Goal: Information Seeking & Learning: Learn about a topic

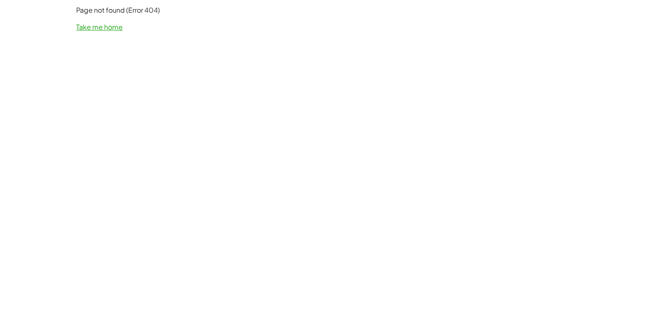
click at [110, 24] on link "Take me home" at bounding box center [99, 26] width 47 height 9
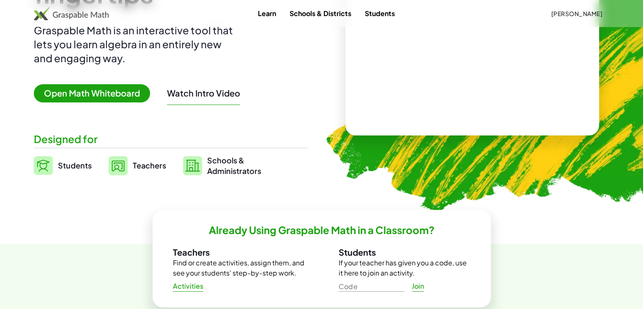
scroll to position [127, 0]
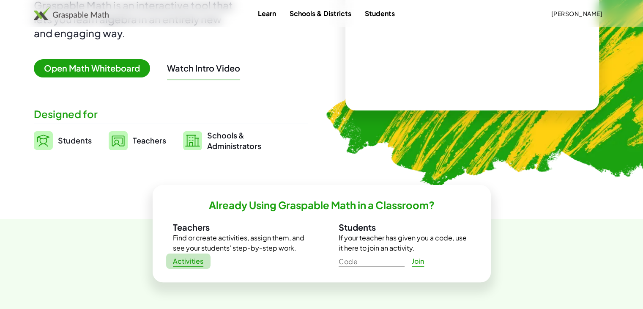
click at [184, 263] on span "Activities" at bounding box center [188, 261] width 31 height 9
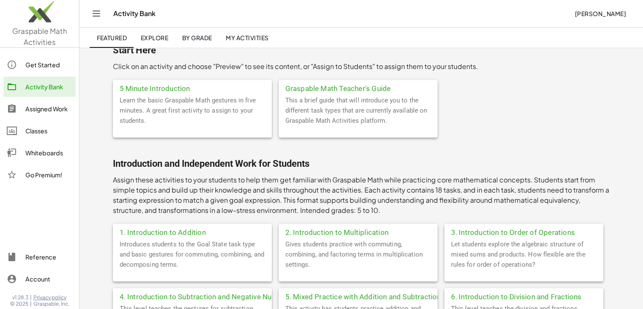
scroll to position [85, 0]
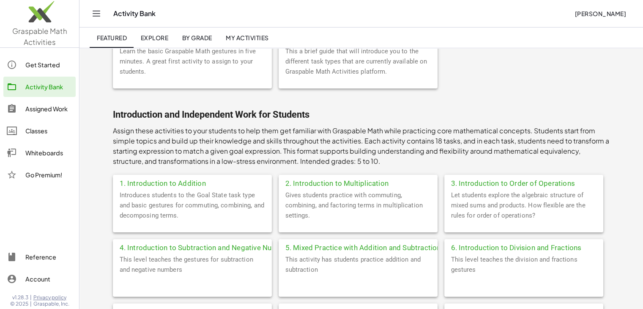
click at [495, 186] on div "3. Introduction to Order of Operations" at bounding box center [523, 182] width 159 height 15
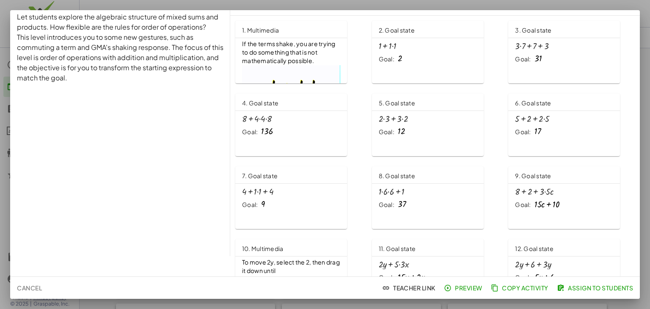
scroll to position [15, 0]
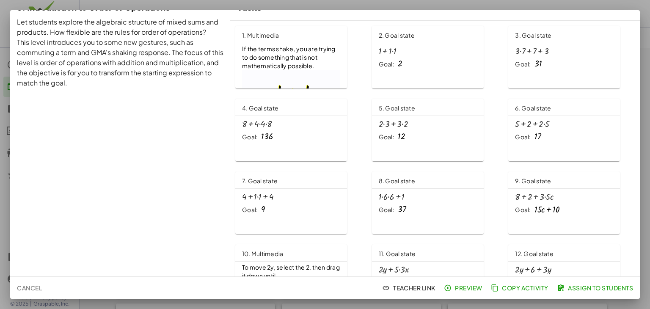
click at [276, 63] on span "If the terms shake, you are trying to do something that is not mathematically p…" at bounding box center [289, 57] width 94 height 25
click at [40, 286] on span "Cancel" at bounding box center [29, 288] width 25 height 8
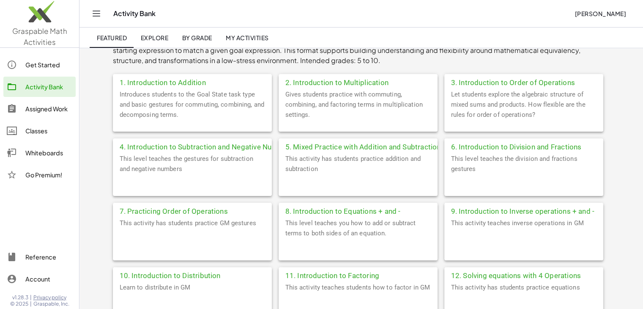
scroll to position [211, 0]
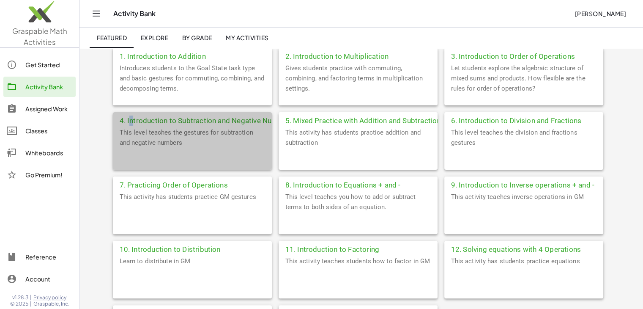
drag, startPoint x: 151, startPoint y: 118, endPoint x: 132, endPoint y: 121, distance: 19.3
click at [132, 121] on div "4. Introduction to Subtraction and Negative Numbers" at bounding box center [192, 119] width 159 height 15
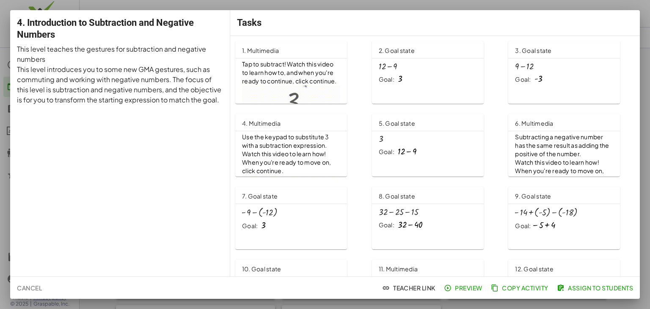
click at [269, 83] on span "Tap to subtract! Watch this video to learn how to, and when you're ready to con…" at bounding box center [289, 72] width 95 height 25
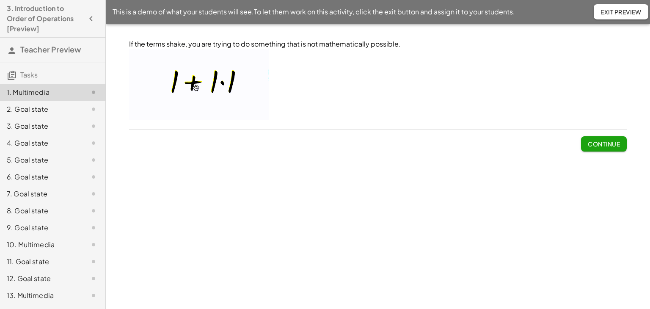
click at [595, 143] on span "Continue" at bounding box center [603, 144] width 32 height 8
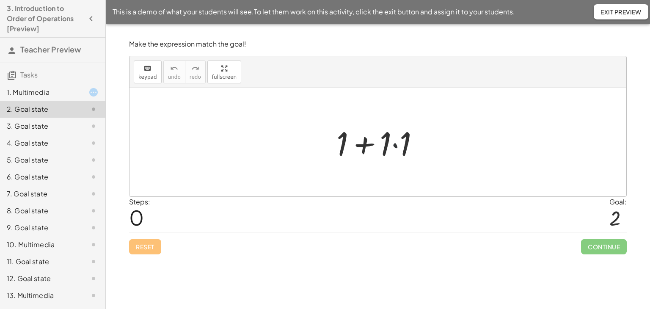
click at [395, 145] on div at bounding box center [381, 143] width 98 height 44
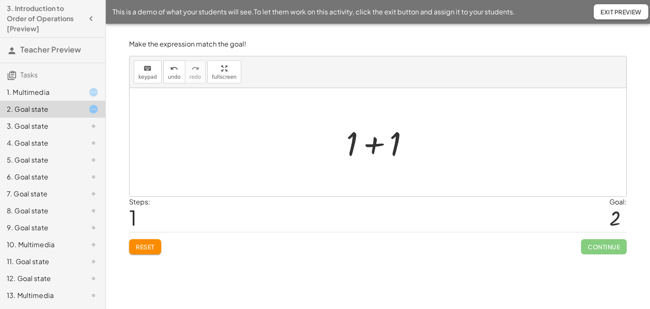
click at [372, 146] on div at bounding box center [381, 143] width 78 height 44
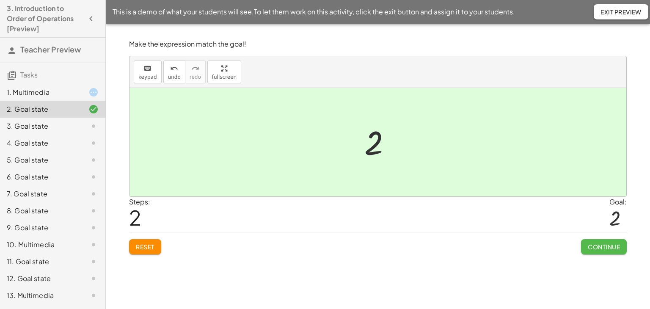
drag, startPoint x: 598, startPoint y: 247, endPoint x: 596, endPoint y: 242, distance: 5.7
click at [600, 248] on span "Continue" at bounding box center [603, 247] width 32 height 8
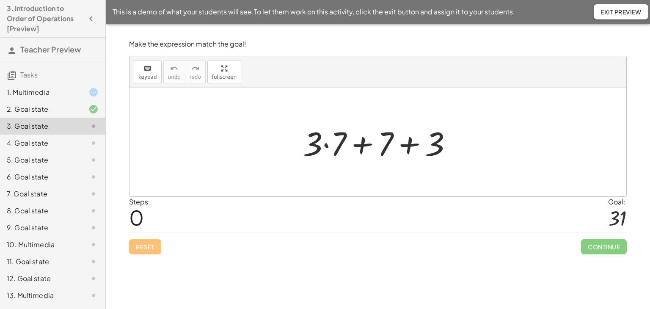
click at [324, 144] on div at bounding box center [381, 143] width 164 height 44
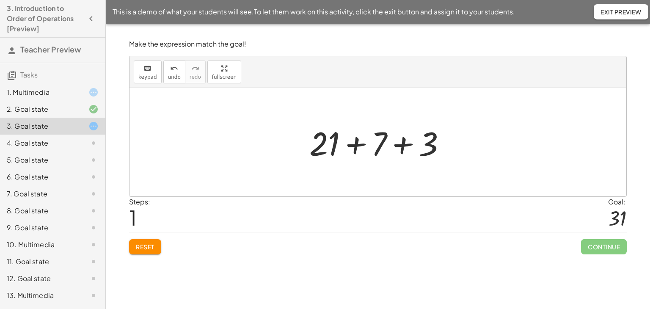
click at [401, 145] on div at bounding box center [380, 143] width 151 height 44
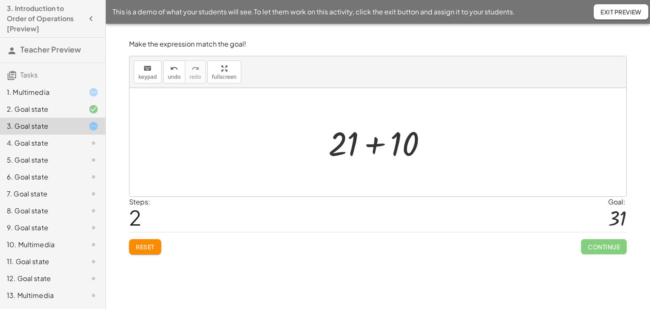
click at [370, 143] on div at bounding box center [381, 143] width 114 height 44
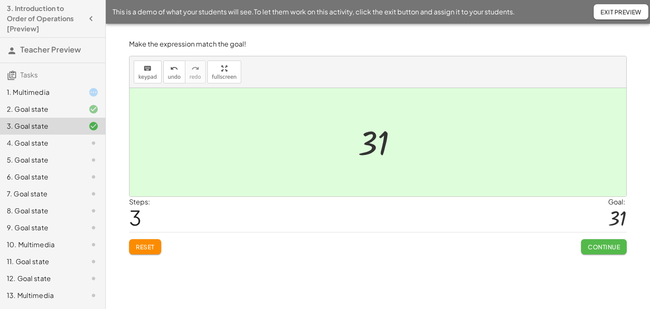
click at [614, 246] on span "Continue" at bounding box center [603, 247] width 32 height 8
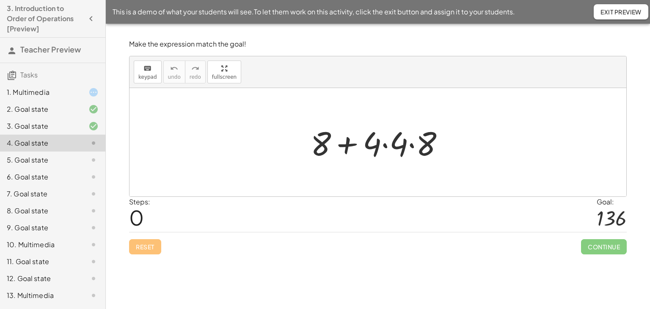
click at [386, 144] on div at bounding box center [380, 143] width 149 height 44
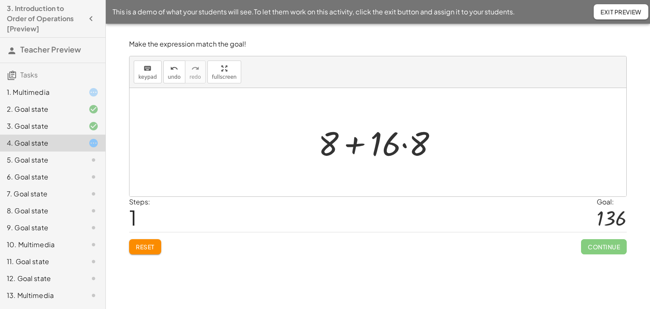
click at [403, 146] on div at bounding box center [381, 143] width 134 height 44
click at [359, 146] on div at bounding box center [381, 143] width 126 height 44
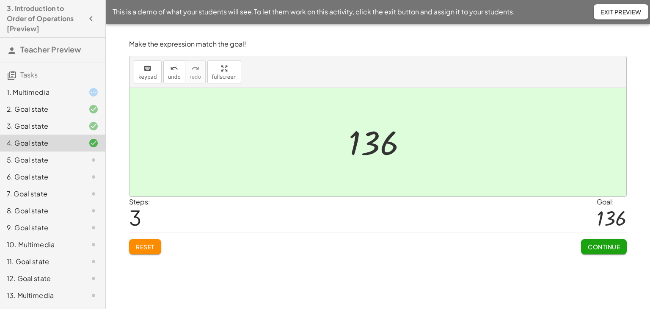
drag, startPoint x: 586, startPoint y: 241, endPoint x: 573, endPoint y: 244, distance: 12.9
click at [586, 242] on button "Continue" at bounding box center [604, 246] width 46 height 15
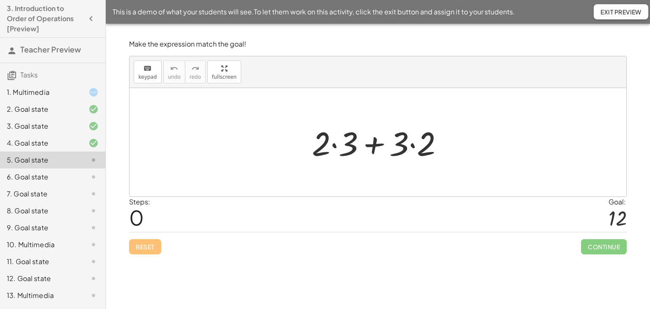
drag, startPoint x: 333, startPoint y: 146, endPoint x: 359, endPoint y: 140, distance: 26.2
click at [334, 146] on div at bounding box center [380, 143] width 147 height 44
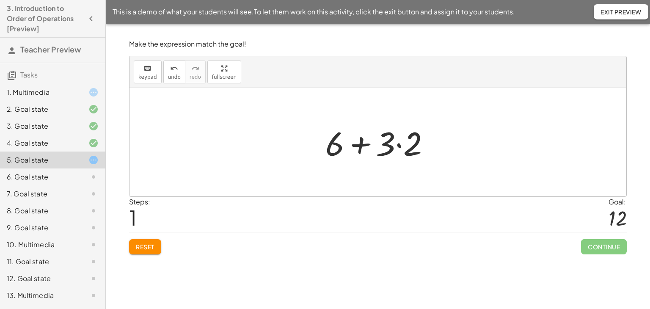
click at [397, 145] on div at bounding box center [381, 143] width 120 height 44
click at [373, 144] on div at bounding box center [380, 143] width 93 height 44
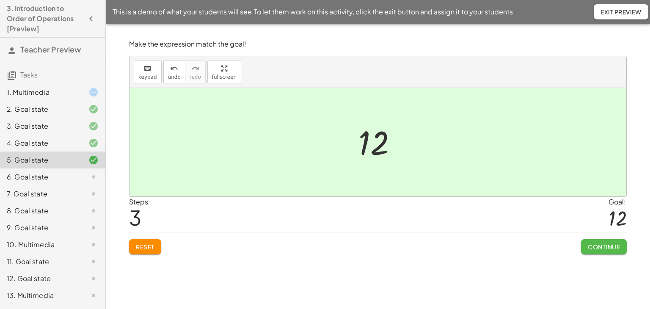
click at [590, 240] on button "Continue" at bounding box center [604, 246] width 46 height 15
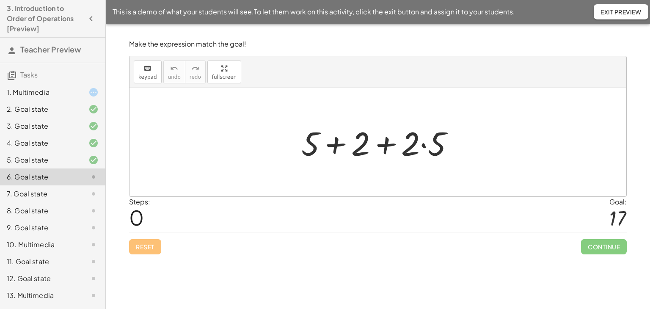
click at [424, 143] on div at bounding box center [381, 143] width 168 height 44
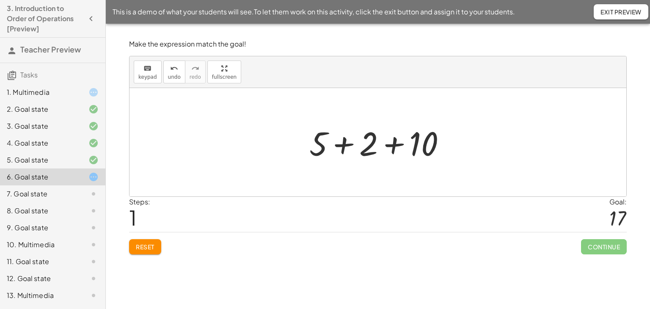
click at [344, 144] on div at bounding box center [381, 143] width 152 height 44
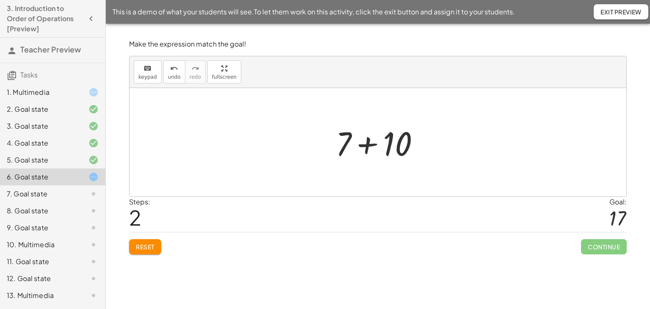
click at [367, 145] on div at bounding box center [380, 143] width 99 height 44
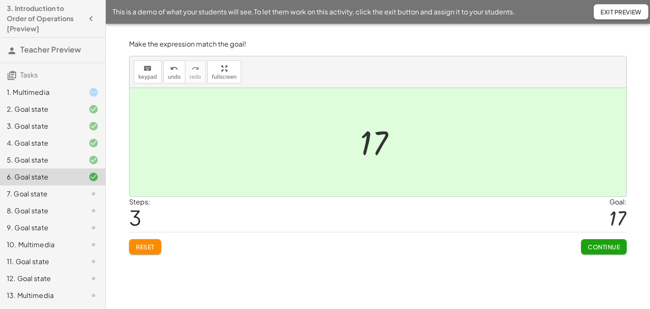
click at [597, 244] on span "Continue" at bounding box center [603, 247] width 32 height 8
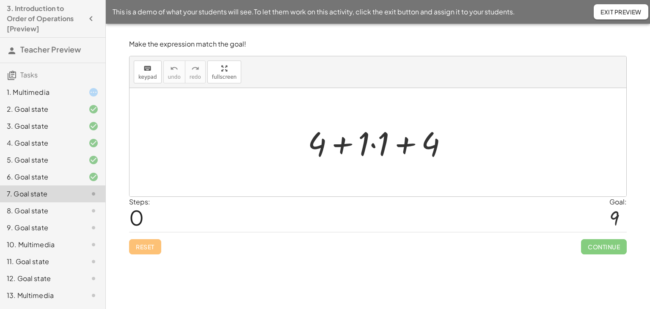
click at [373, 143] on div at bounding box center [380, 143] width 155 height 44
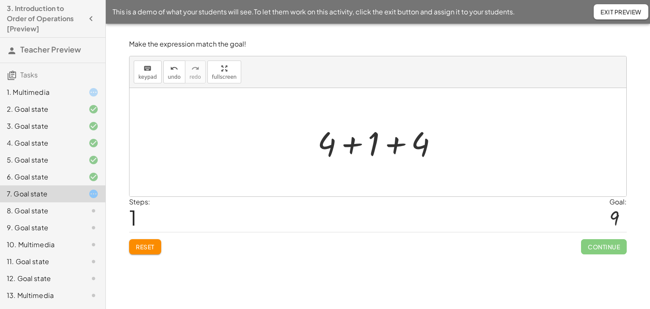
click at [374, 144] on div at bounding box center [380, 143] width 135 height 44
click at [373, 147] on div at bounding box center [381, 143] width 92 height 44
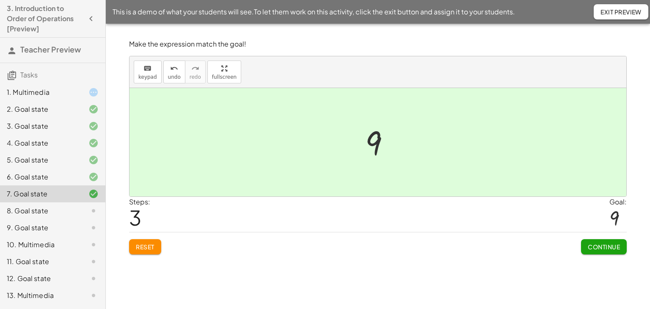
click at [609, 247] on span "Continue" at bounding box center [603, 247] width 32 height 8
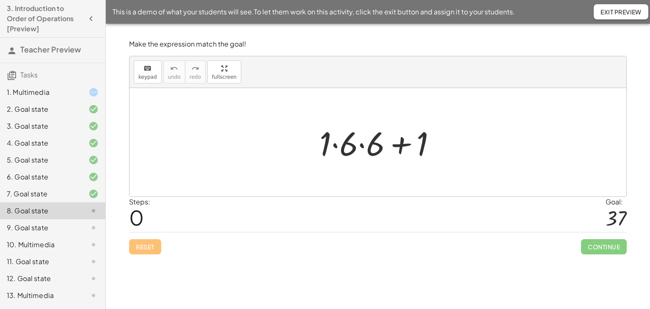
click at [362, 144] on div at bounding box center [381, 143] width 132 height 44
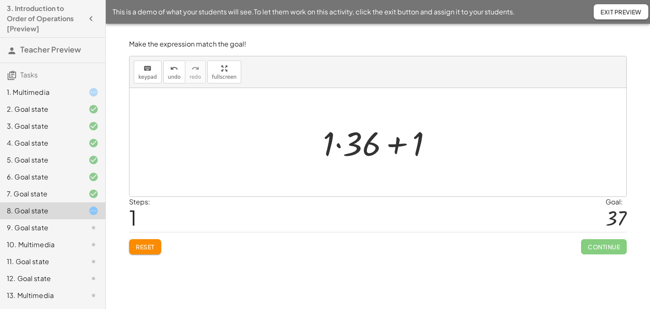
click at [339, 145] on div at bounding box center [380, 143] width 124 height 44
click at [386, 144] on div at bounding box center [381, 143] width 104 height 44
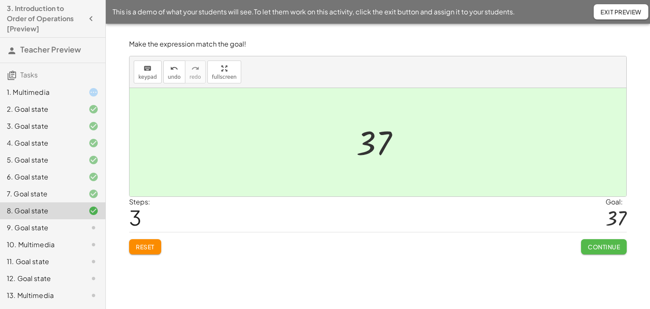
click at [603, 252] on button "Continue" at bounding box center [604, 246] width 46 height 15
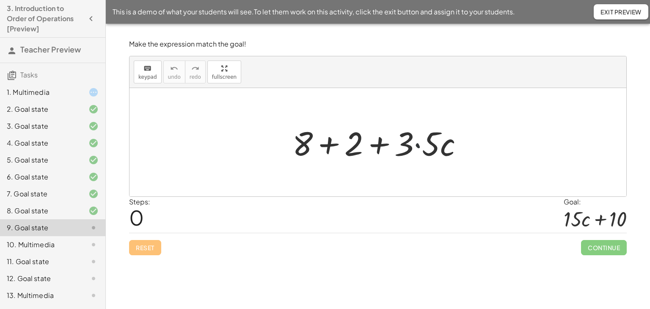
click at [419, 144] on div at bounding box center [381, 143] width 186 height 44
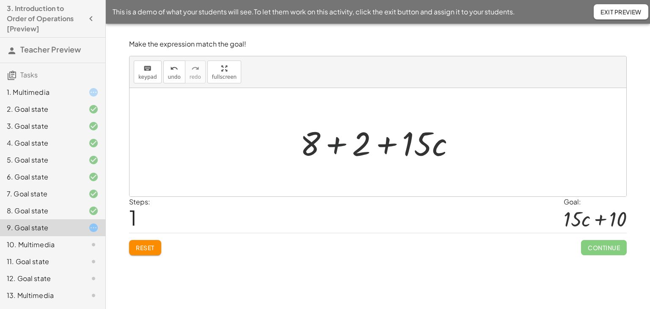
click at [337, 146] on div at bounding box center [381, 143] width 170 height 44
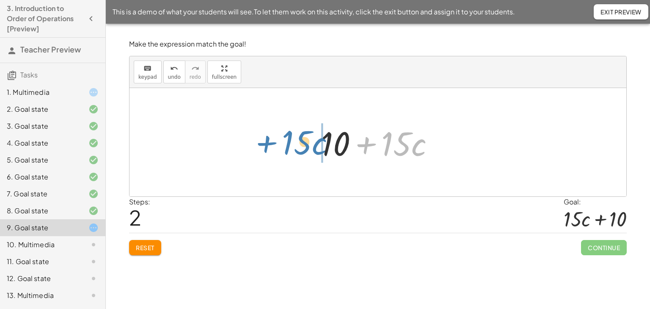
drag, startPoint x: 365, startPoint y: 145, endPoint x: 265, endPoint y: 144, distance: 99.4
click at [265, 144] on div "+ 8 + 2 + · 3 · 5 · c + 8 + 2 + · 15 · c + · 15 · c + + · · c 15 10" at bounding box center [377, 142] width 496 height 108
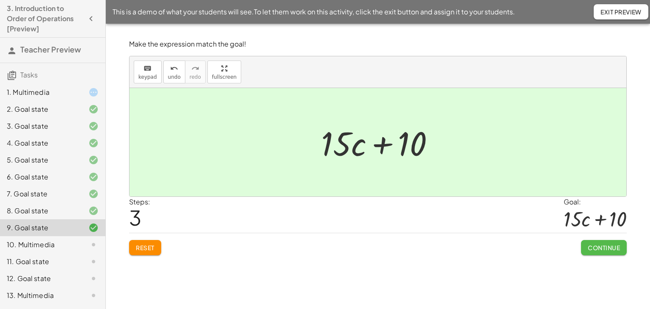
click at [600, 247] on span "Continue" at bounding box center [603, 248] width 32 height 8
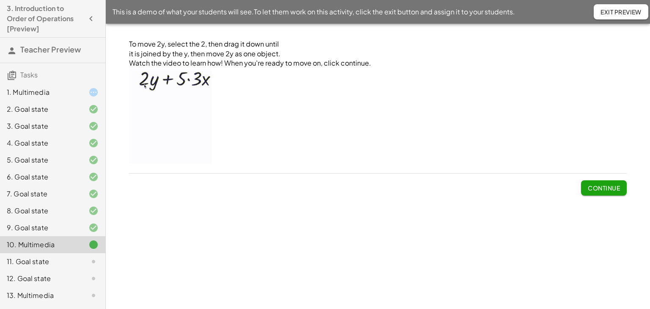
scroll to position [134, 0]
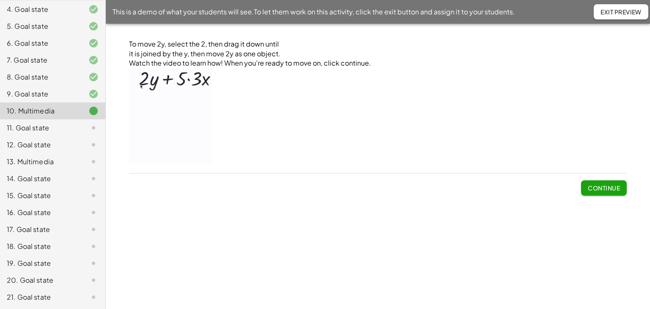
click at [604, 193] on button "Continue" at bounding box center [604, 187] width 46 height 15
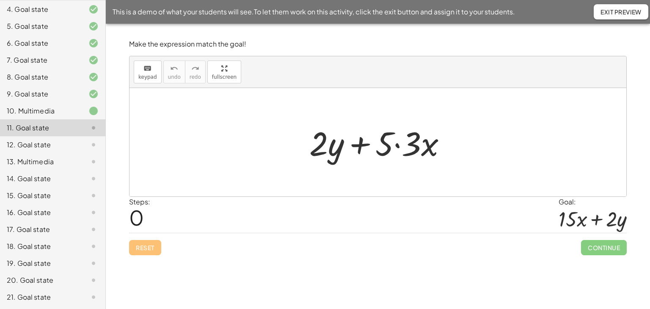
click at [397, 143] on div at bounding box center [381, 143] width 152 height 44
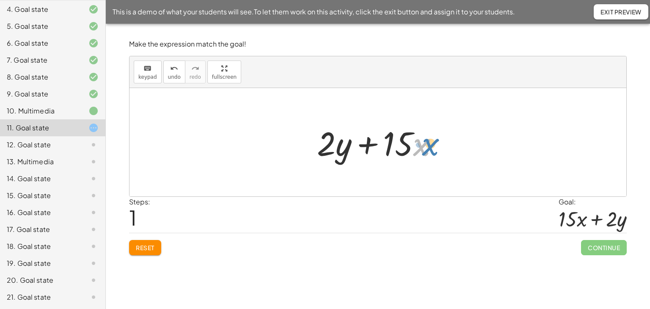
drag, startPoint x: 419, startPoint y: 148, endPoint x: 428, endPoint y: 148, distance: 8.9
click at [428, 148] on div at bounding box center [380, 143] width 137 height 44
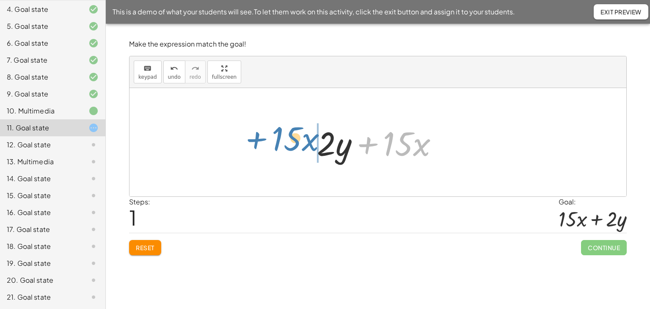
drag, startPoint x: 406, startPoint y: 139, endPoint x: 294, endPoint y: 134, distance: 111.3
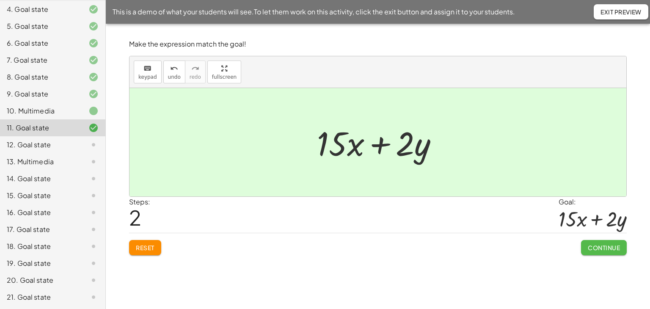
click at [597, 244] on span "Continue" at bounding box center [603, 248] width 32 height 8
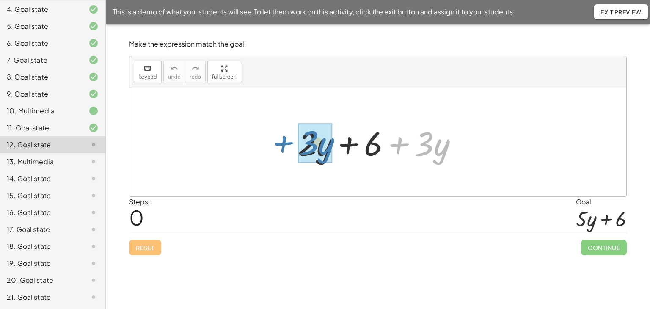
drag, startPoint x: 401, startPoint y: 143, endPoint x: 286, endPoint y: 141, distance: 115.4
click at [286, 141] on div "+ · 3 · y + · 2 · y + 6 + · 3 · y" at bounding box center [377, 142] width 185 height 48
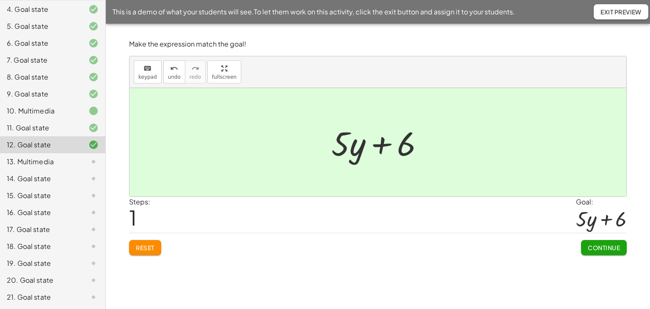
drag, startPoint x: 607, startPoint y: 247, endPoint x: 589, endPoint y: 243, distance: 19.1
click at [606, 247] on span "Continue" at bounding box center [603, 248] width 32 height 8
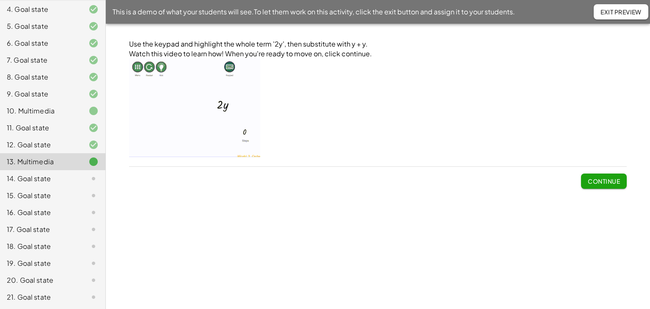
click at [598, 178] on span "Continue" at bounding box center [603, 181] width 32 height 8
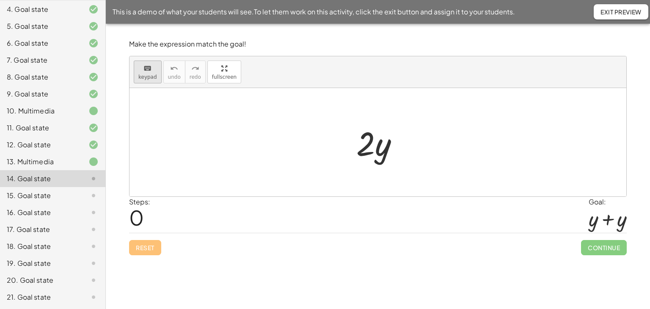
click at [148, 72] on icon "keyboard" at bounding box center [147, 68] width 8 height 10
click at [362, 144] on div at bounding box center [365, 142] width 19 height 39
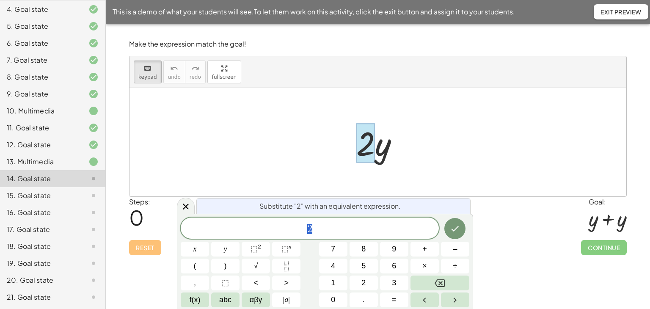
click at [381, 147] on div at bounding box center [381, 143] width 58 height 44
drag, startPoint x: 390, startPoint y: 154, endPoint x: 382, endPoint y: 150, distance: 8.5
click at [390, 154] on div at bounding box center [381, 143] width 58 height 44
drag, startPoint x: 188, startPoint y: 206, endPoint x: 197, endPoint y: 197, distance: 13.5
click at [186, 205] on icon at bounding box center [186, 206] width 10 height 10
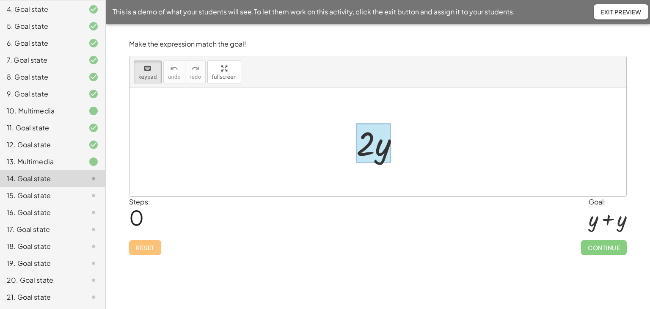
click at [382, 151] on div at bounding box center [373, 142] width 34 height 39
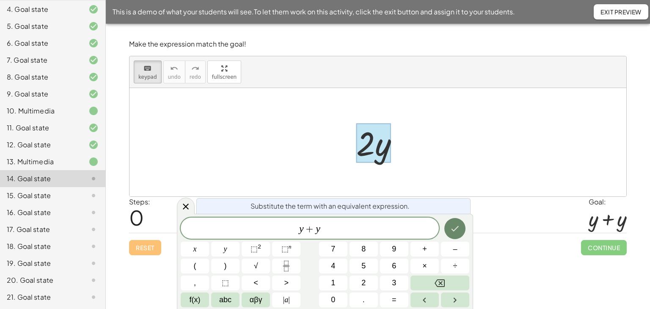
click at [453, 231] on icon "Done" at bounding box center [454, 228] width 10 height 10
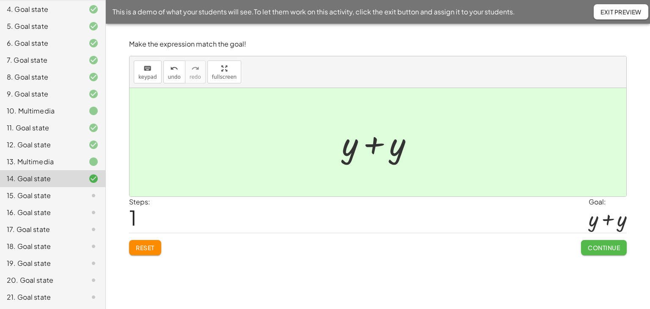
click at [586, 248] on button "Continue" at bounding box center [604, 247] width 46 height 15
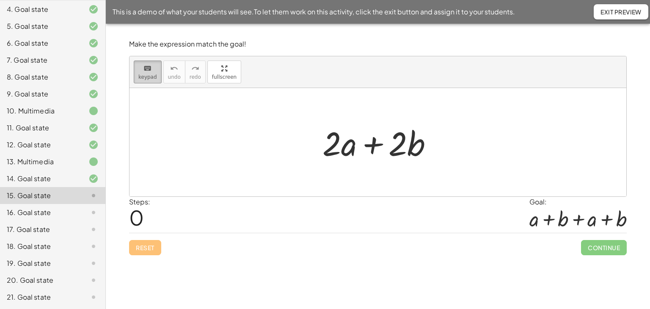
click at [144, 74] on span "keypad" at bounding box center [147, 77] width 19 height 6
click at [345, 149] on div at bounding box center [339, 142] width 34 height 39
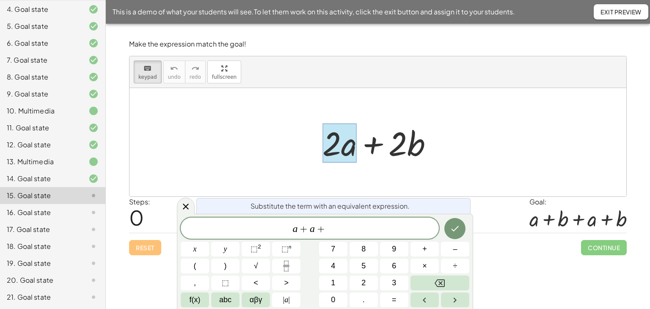
click at [408, 139] on div at bounding box center [381, 143] width 126 height 44
click at [327, 231] on span "a + a +" at bounding box center [310, 229] width 258 height 12
click at [454, 227] on icon "Done" at bounding box center [454, 228] width 10 height 10
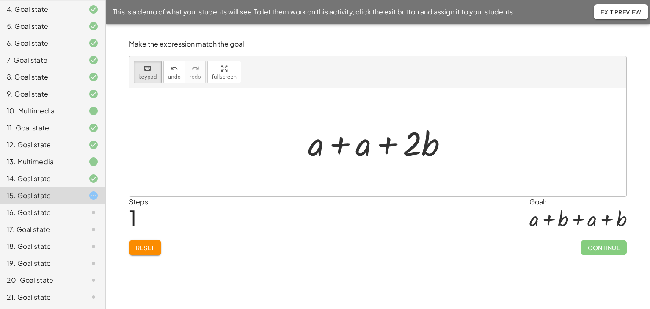
drag, startPoint x: 143, startPoint y: 66, endPoint x: 252, endPoint y: 112, distance: 118.3
click at [143, 67] on icon "keyboard" at bounding box center [147, 68] width 8 height 10
click at [420, 144] on div at bounding box center [412, 142] width 19 height 39
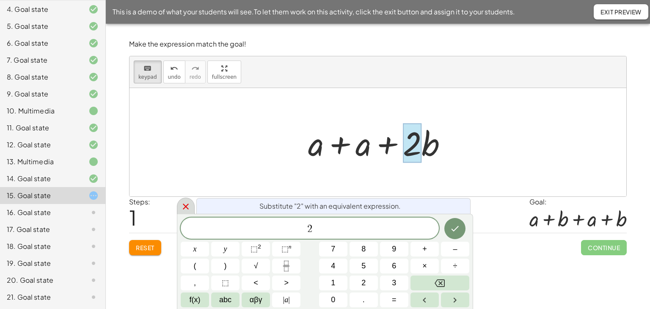
click at [184, 207] on icon at bounding box center [186, 206] width 10 height 10
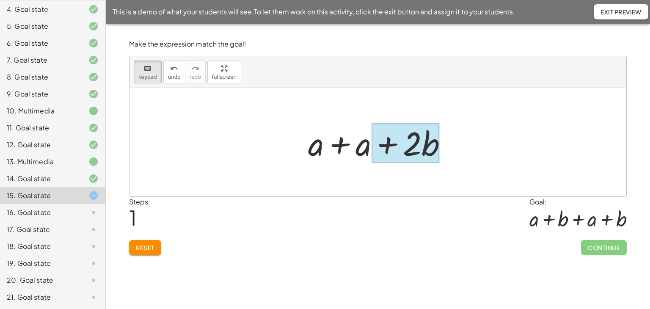
click at [425, 148] on div at bounding box center [405, 142] width 68 height 39
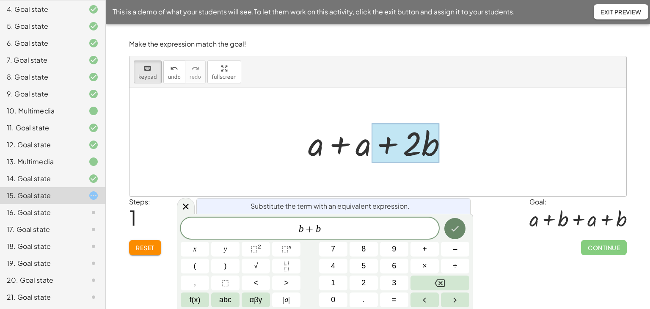
click at [460, 230] on icon "Done" at bounding box center [454, 228] width 10 height 10
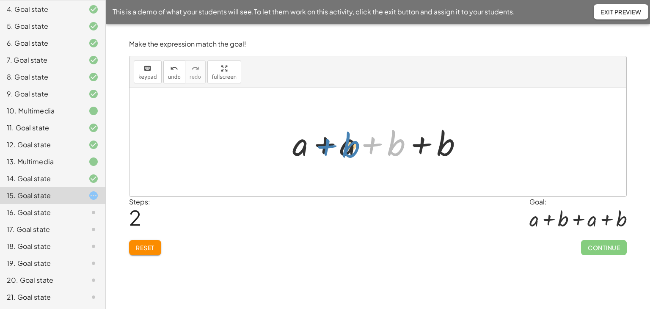
drag, startPoint x: 393, startPoint y: 141, endPoint x: 348, endPoint y: 143, distance: 45.3
click at [348, 143] on div at bounding box center [380, 143] width 185 height 44
drag, startPoint x: 371, startPoint y: 143, endPoint x: 316, endPoint y: 141, distance: 55.4
click at [316, 141] on div at bounding box center [380, 143] width 185 height 44
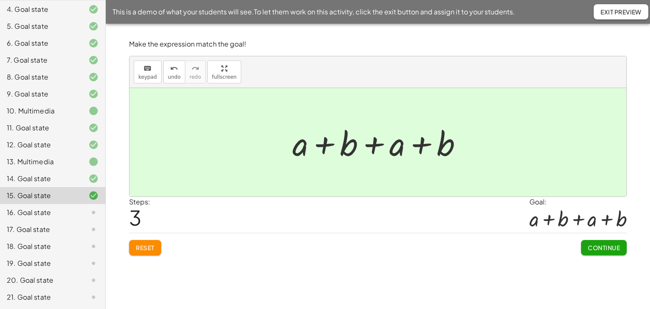
click at [611, 246] on span "Continue" at bounding box center [603, 248] width 32 height 8
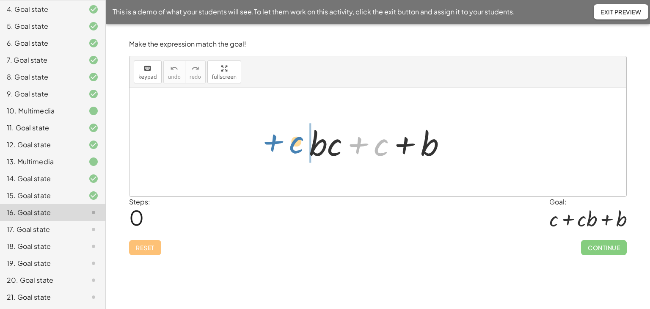
drag, startPoint x: 357, startPoint y: 142, endPoint x: 274, endPoint y: 139, distance: 83.4
click at [274, 139] on div "+ c + · b · c + c + b" at bounding box center [377, 142] width 496 height 108
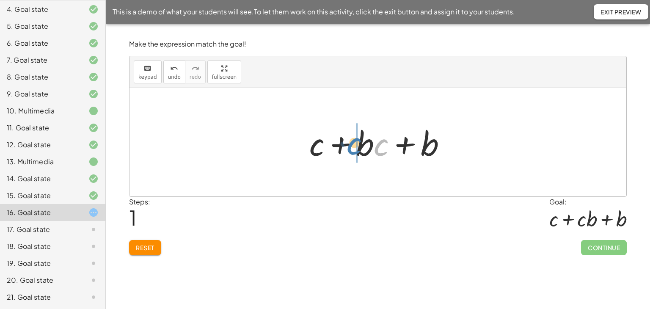
drag, startPoint x: 377, startPoint y: 147, endPoint x: 350, endPoint y: 146, distance: 27.1
click at [350, 146] on div at bounding box center [381, 143] width 152 height 44
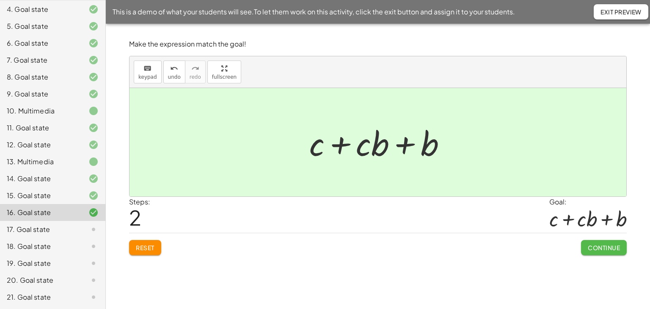
click at [592, 250] on span "Continue" at bounding box center [603, 248] width 32 height 8
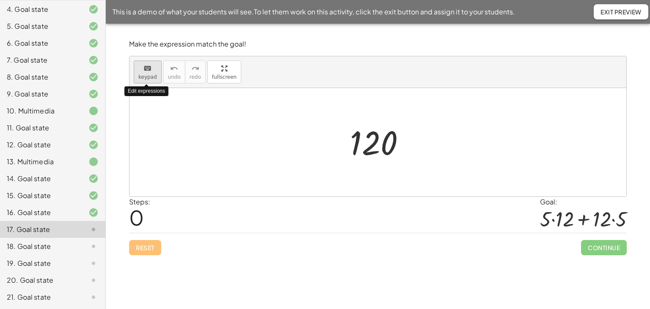
click at [147, 73] on button "keyboard keypad" at bounding box center [148, 71] width 28 height 23
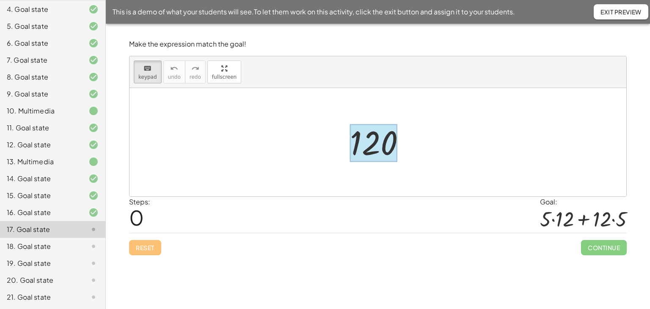
drag, startPoint x: 383, startPoint y: 148, endPoint x: 384, endPoint y: 152, distance: 4.4
click at [382, 148] on div at bounding box center [373, 143] width 47 height 38
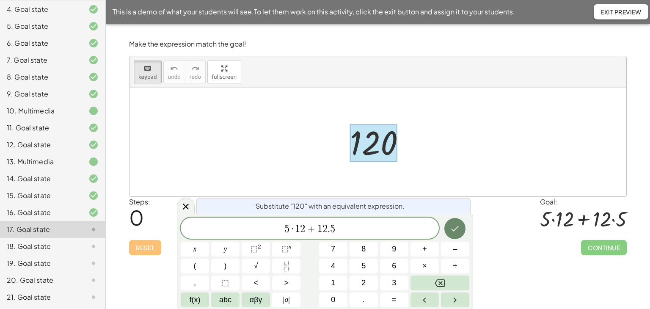
click at [452, 229] on icon "Done" at bounding box center [455, 228] width 8 height 5
click at [457, 230] on icon "Done" at bounding box center [454, 228] width 10 height 10
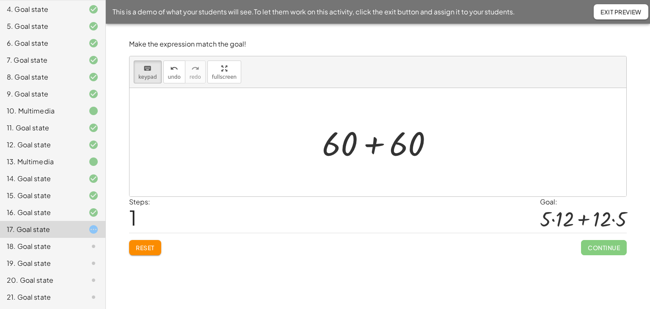
drag, startPoint x: 138, startPoint y: 77, endPoint x: 162, endPoint y: 83, distance: 25.4
click at [139, 77] on span "keypad" at bounding box center [147, 77] width 19 height 6
click at [333, 149] on div at bounding box center [340, 142] width 36 height 39
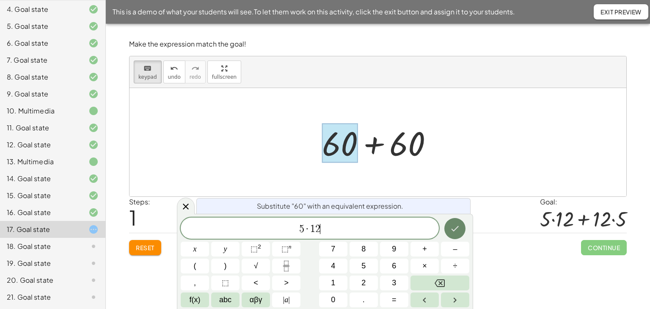
click at [457, 229] on icon "Done" at bounding box center [454, 228] width 10 height 10
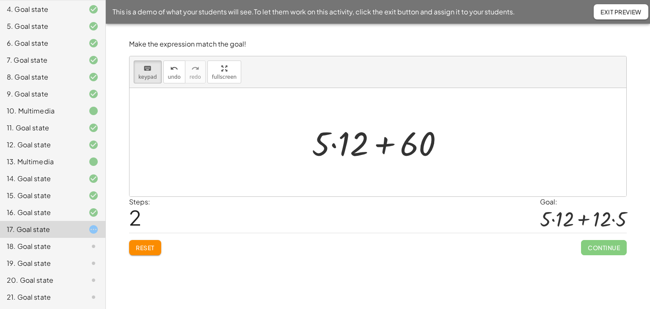
drag, startPoint x: 145, startPoint y: 69, endPoint x: 281, endPoint y: 121, distance: 145.7
click at [145, 70] on icon "keyboard" at bounding box center [147, 68] width 8 height 10
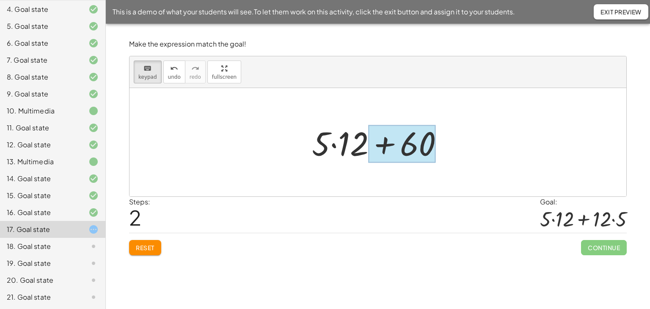
click at [426, 144] on div at bounding box center [401, 144] width 67 height 38
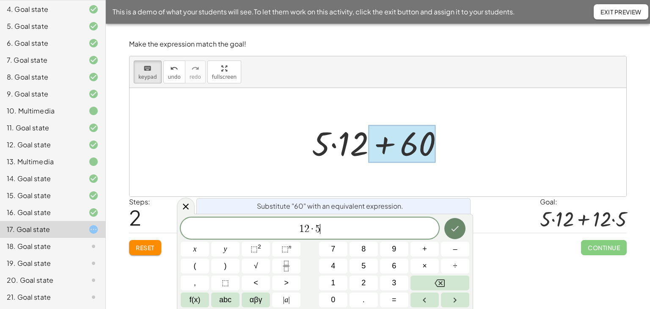
click at [460, 234] on button "Done" at bounding box center [454, 228] width 21 height 21
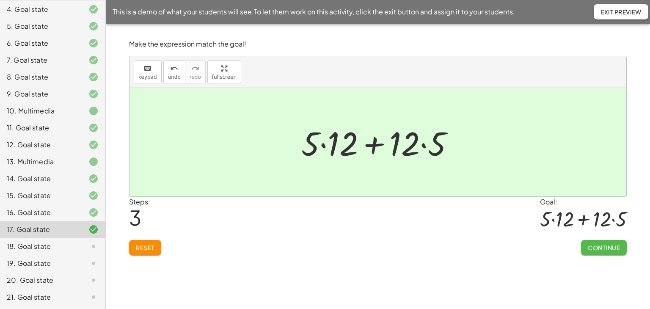
click at [604, 247] on span "Continue" at bounding box center [603, 248] width 32 height 8
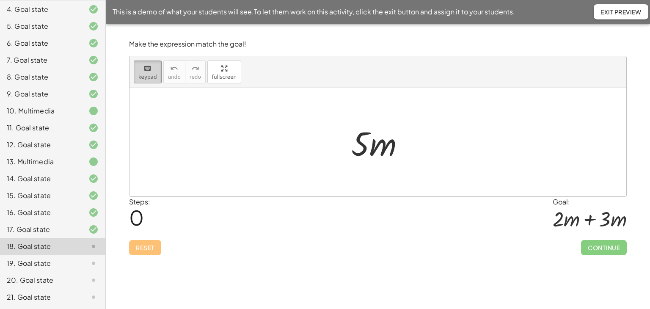
click at [145, 74] on span "keypad" at bounding box center [147, 77] width 19 height 6
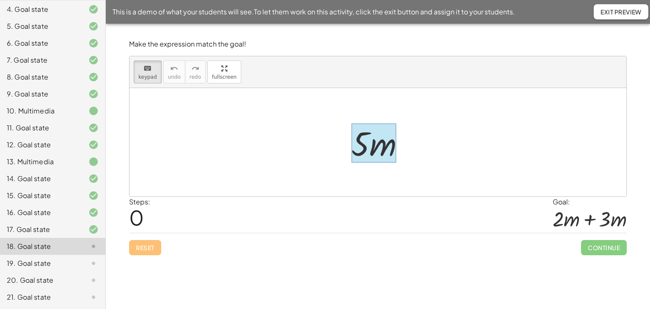
click at [380, 153] on div at bounding box center [373, 142] width 45 height 39
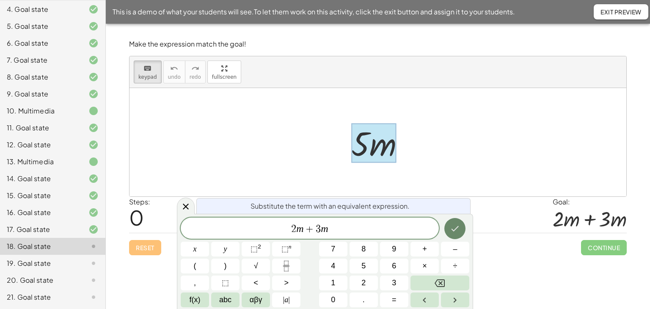
click at [452, 230] on icon "Done" at bounding box center [454, 228] width 10 height 10
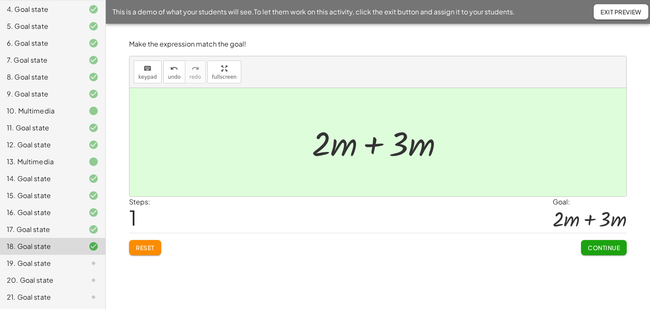
click at [594, 241] on button "Continue" at bounding box center [604, 247] width 46 height 15
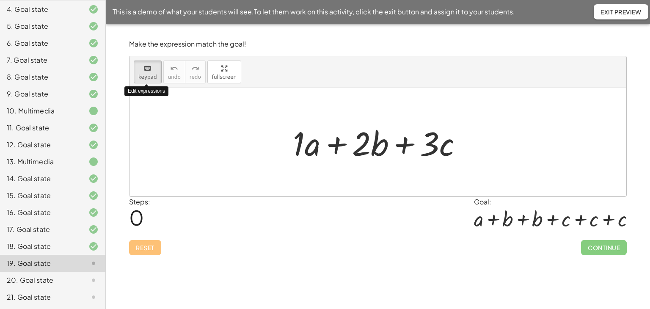
drag, startPoint x: 153, startPoint y: 77, endPoint x: 169, endPoint y: 93, distance: 23.0
click at [153, 77] on span "keypad" at bounding box center [147, 77] width 19 height 6
click at [309, 147] on div at bounding box center [306, 142] width 27 height 39
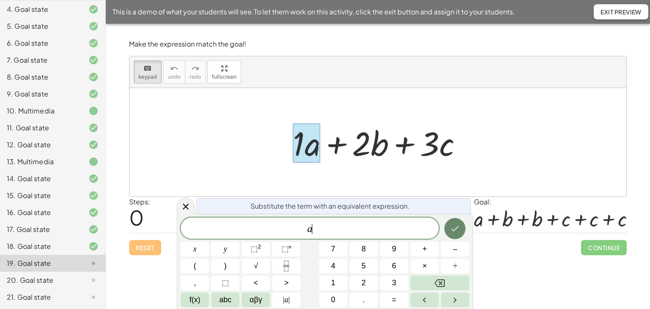
click at [459, 225] on icon "Done" at bounding box center [454, 228] width 10 height 10
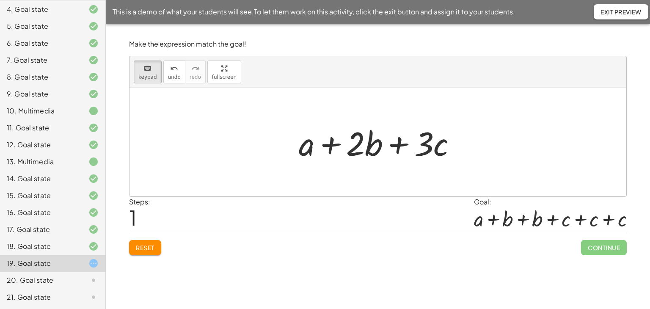
drag, startPoint x: 153, startPoint y: 81, endPoint x: 262, endPoint y: 123, distance: 117.0
click at [153, 80] on button "keyboard keypad" at bounding box center [148, 71] width 28 height 23
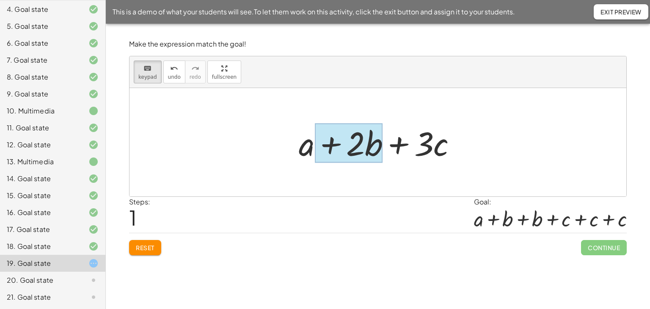
click at [370, 150] on div at bounding box center [349, 142] width 68 height 39
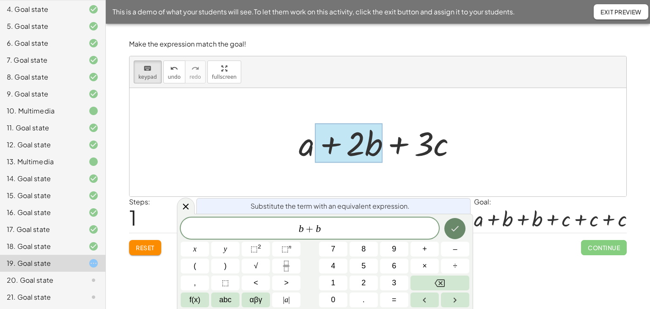
click at [454, 230] on icon "Done" at bounding box center [455, 228] width 8 height 5
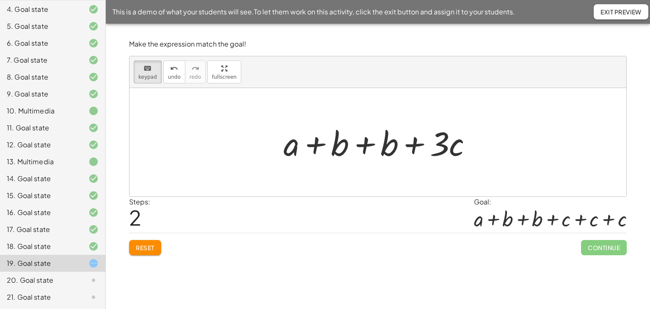
drag, startPoint x: 154, startPoint y: 71, endPoint x: 250, endPoint y: 95, distance: 99.1
click at [154, 71] on div "keyboard" at bounding box center [147, 68] width 19 height 10
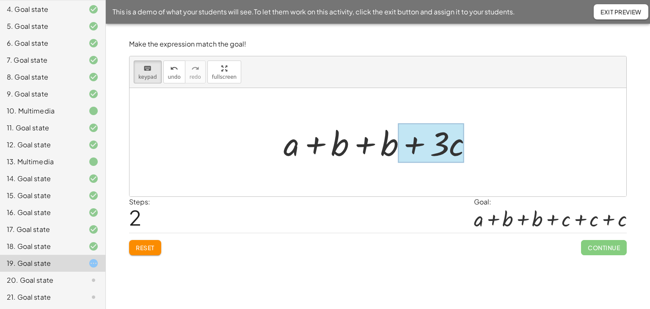
click at [453, 147] on div at bounding box center [431, 142] width 66 height 39
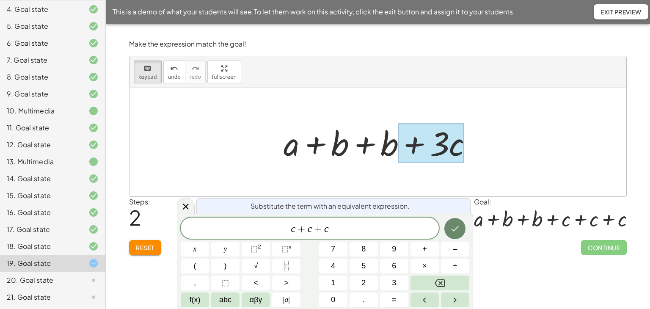
click at [453, 225] on icon "Done" at bounding box center [454, 228] width 10 height 10
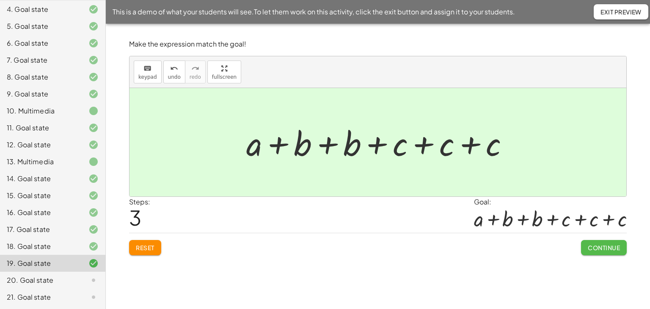
drag, startPoint x: 610, startPoint y: 247, endPoint x: 585, endPoint y: 247, distance: 25.0
click at [609, 247] on span "Continue" at bounding box center [603, 248] width 32 height 8
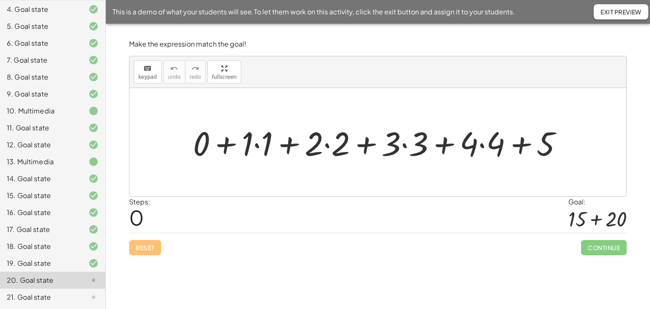
click at [256, 144] on div at bounding box center [381, 143] width 385 height 44
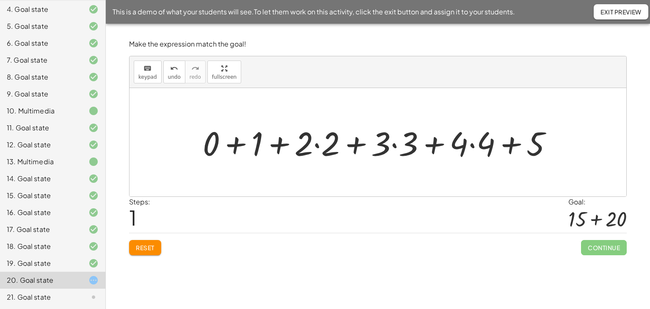
click at [472, 146] on div at bounding box center [380, 143] width 365 height 44
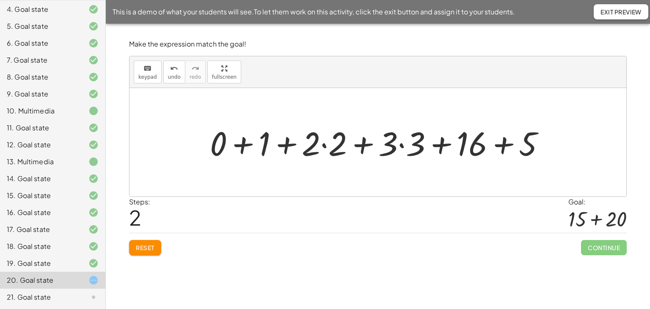
drag, startPoint x: 402, startPoint y: 143, endPoint x: 397, endPoint y: 146, distance: 5.7
click at [400, 144] on div at bounding box center [381, 143] width 350 height 44
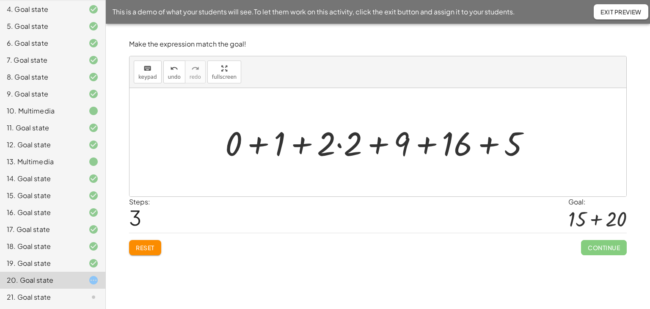
click at [337, 146] on div at bounding box center [381, 143] width 320 height 44
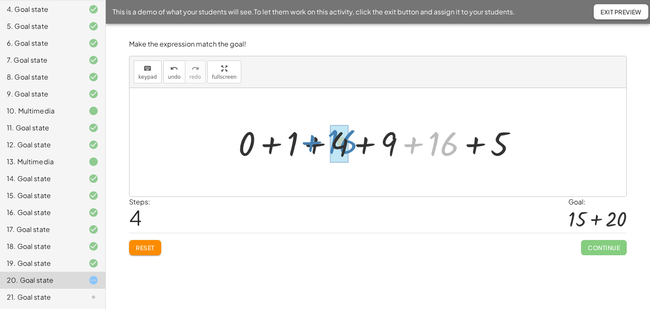
drag, startPoint x: 441, startPoint y: 144, endPoint x: 339, endPoint y: 143, distance: 101.9
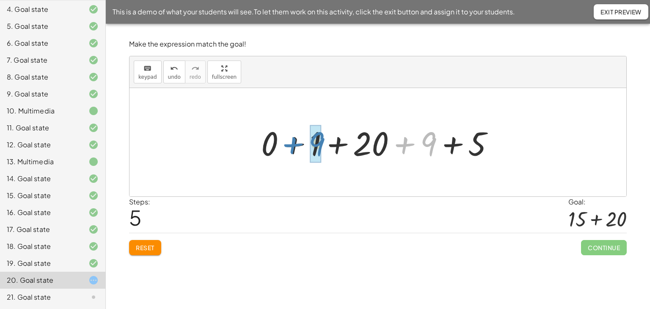
drag, startPoint x: 433, startPoint y: 141, endPoint x: 321, endPoint y: 141, distance: 111.6
click at [321, 141] on div at bounding box center [381, 143] width 248 height 44
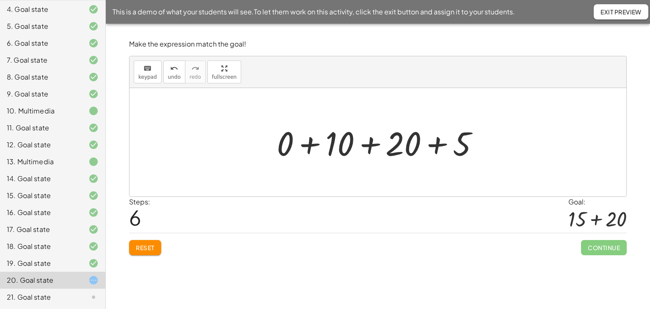
click at [310, 146] on div at bounding box center [380, 143] width 217 height 44
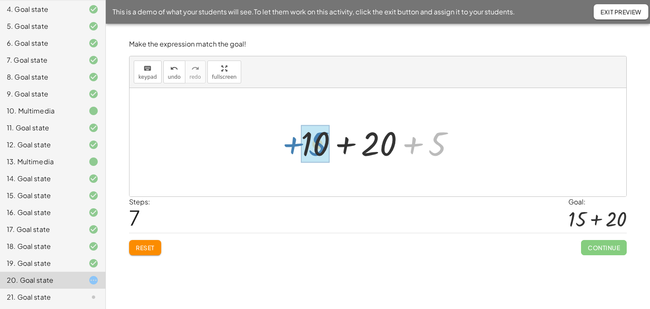
drag, startPoint x: 413, startPoint y: 144, endPoint x: 293, endPoint y: 144, distance: 119.7
click at [293, 144] on div "+ 0 + · 1 · 1 + · 2 · 2 + · 3 · 3 + · 4 · 4 + 5 + 0 + 1 + · 2 · 2 + · 3 · 3 + ·…" at bounding box center [377, 142] width 179 height 48
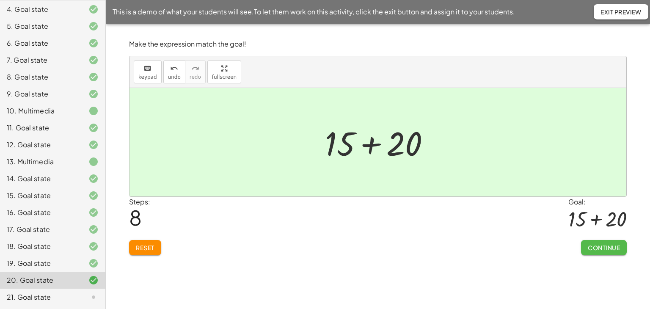
click at [592, 244] on span "Continue" at bounding box center [603, 248] width 32 height 8
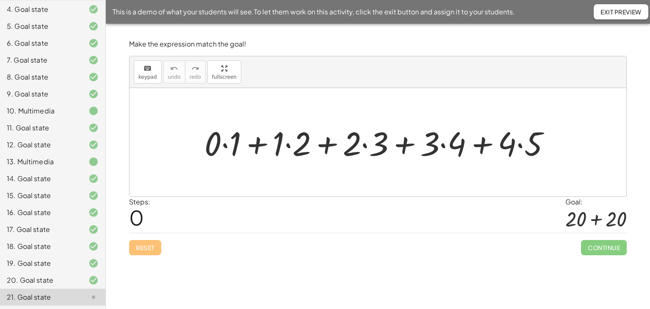
drag, startPoint x: 226, startPoint y: 145, endPoint x: 259, endPoint y: 143, distance: 33.0
click at [228, 144] on div at bounding box center [380, 143] width 361 height 44
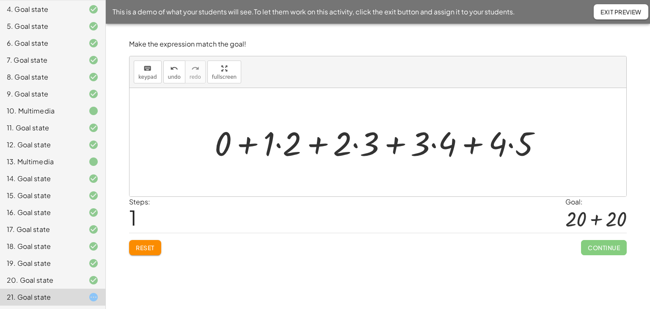
click at [355, 145] on div at bounding box center [380, 143] width 341 height 44
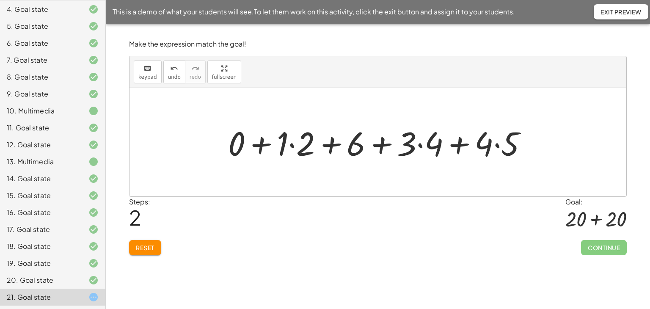
click at [420, 143] on div at bounding box center [381, 143] width 314 height 44
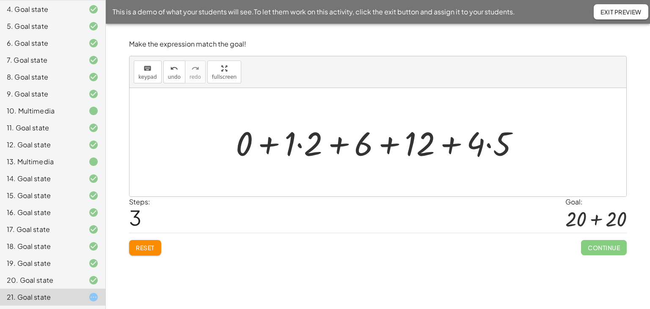
click at [301, 145] on div at bounding box center [380, 143] width 299 height 44
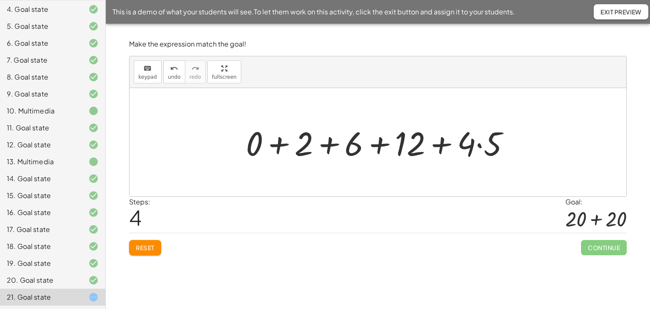
click at [476, 146] on div at bounding box center [380, 143] width 279 height 44
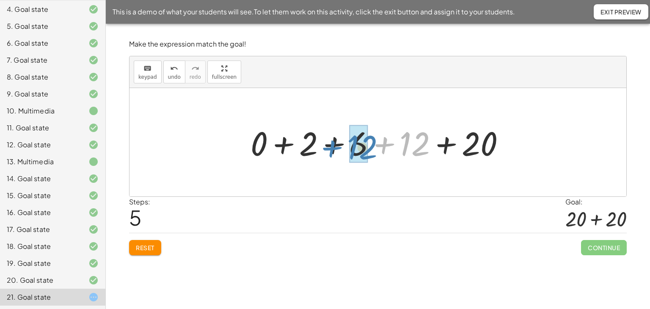
drag, startPoint x: 415, startPoint y: 146, endPoint x: 361, endPoint y: 149, distance: 54.2
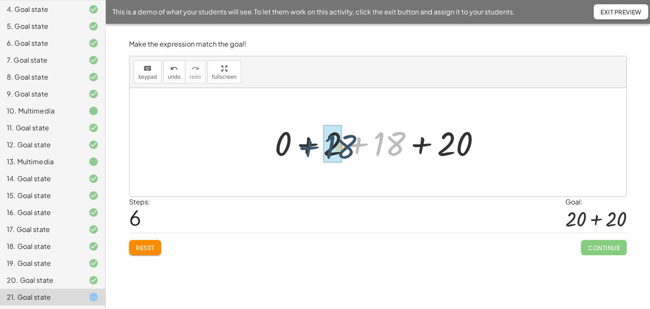
drag, startPoint x: 392, startPoint y: 144, endPoint x: 342, endPoint y: 146, distance: 49.9
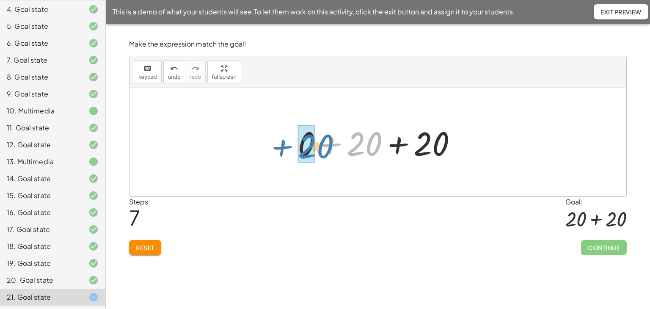
drag, startPoint x: 369, startPoint y: 145, endPoint x: 321, endPoint y: 147, distance: 48.7
click at [321, 147] on div at bounding box center [380, 143] width 174 height 44
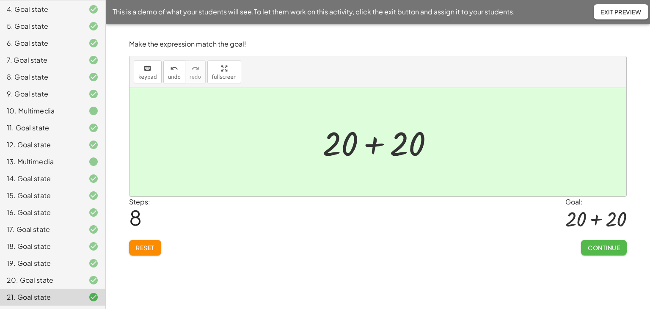
click at [596, 249] on span "Continue" at bounding box center [603, 248] width 32 height 8
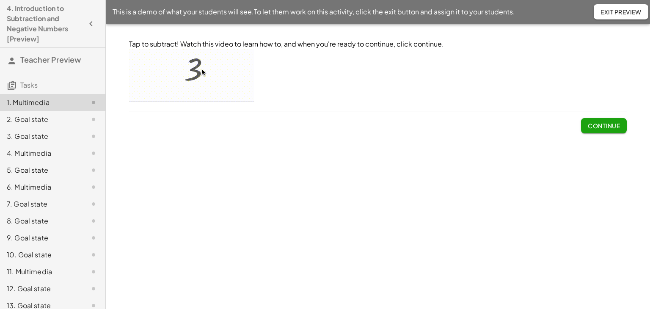
click at [592, 129] on span "Continue" at bounding box center [603, 126] width 32 height 8
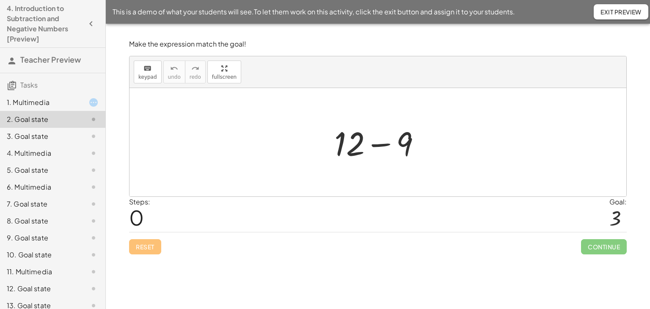
drag, startPoint x: 380, startPoint y: 143, endPoint x: 404, endPoint y: 166, distance: 33.5
click at [381, 143] on div at bounding box center [380, 143] width 101 height 44
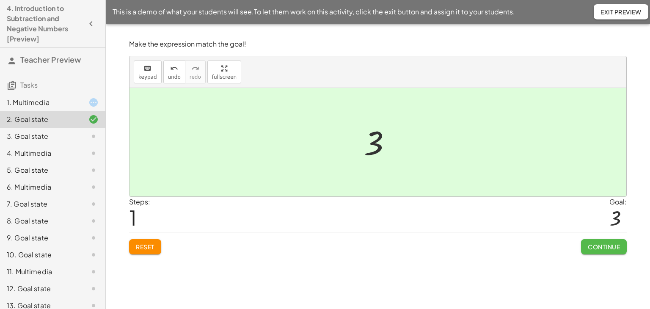
click at [600, 247] on span "Continue" at bounding box center [603, 247] width 32 height 8
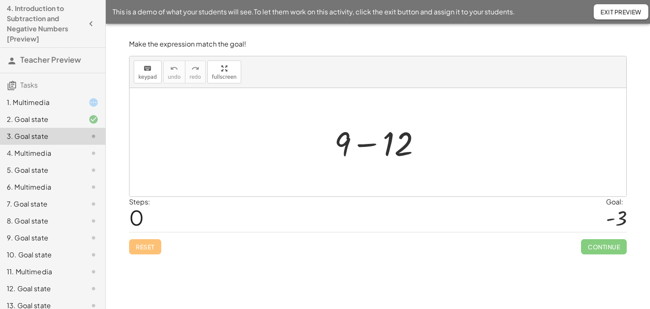
click at [369, 145] on div at bounding box center [380, 143] width 101 height 44
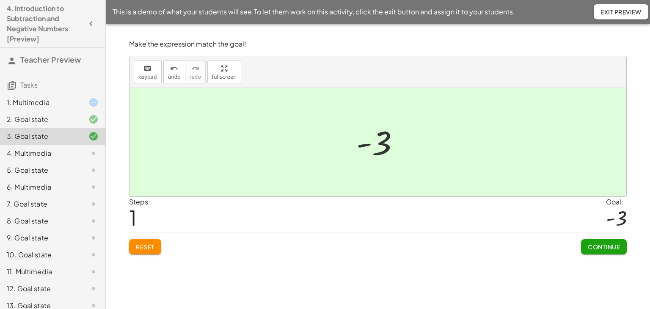
drag, startPoint x: 611, startPoint y: 246, endPoint x: 592, endPoint y: 244, distance: 18.7
click at [610, 246] on span "Continue" at bounding box center [603, 247] width 32 height 8
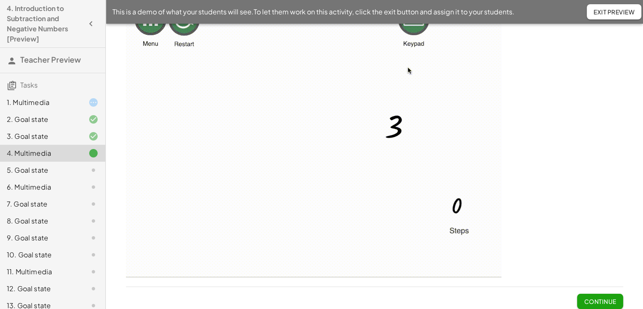
scroll to position [58, 0]
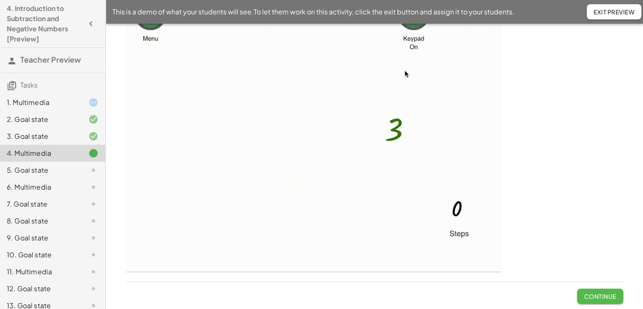
click at [582, 296] on button "Continue" at bounding box center [600, 295] width 46 height 15
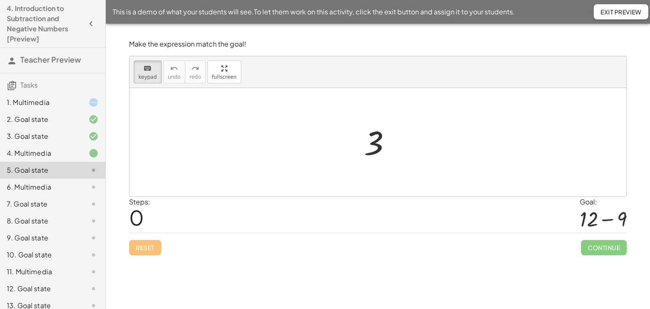
drag, startPoint x: 143, startPoint y: 71, endPoint x: 361, endPoint y: 150, distance: 231.5
click at [144, 73] on button "keyboard keypad" at bounding box center [148, 71] width 28 height 23
click at [372, 147] on div at bounding box center [373, 143] width 19 height 38
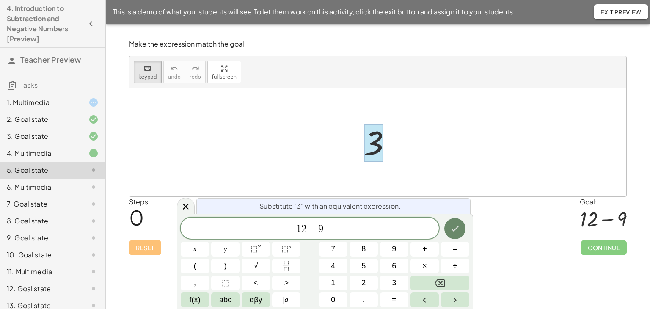
click at [453, 231] on icon "Done" at bounding box center [454, 228] width 10 height 10
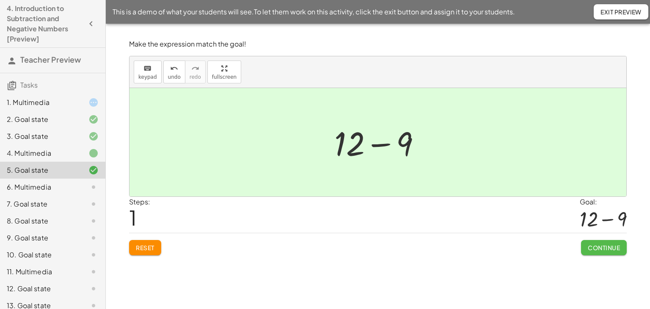
click at [611, 242] on button "Continue" at bounding box center [604, 247] width 46 height 15
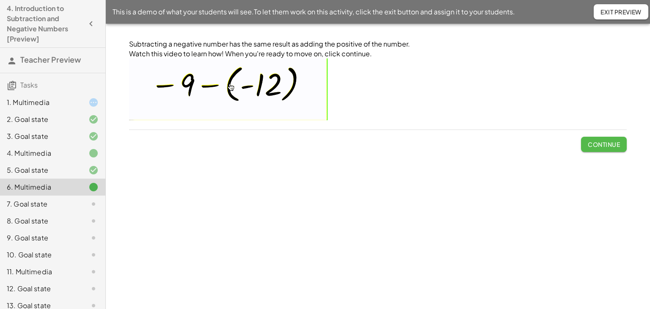
click at [589, 148] on button "Continue" at bounding box center [604, 144] width 46 height 15
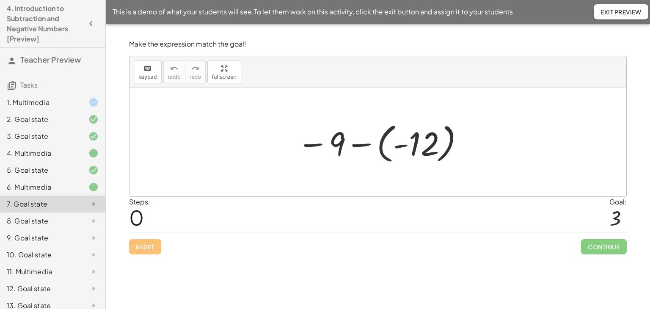
click at [381, 143] on div at bounding box center [381, 142] width 176 height 47
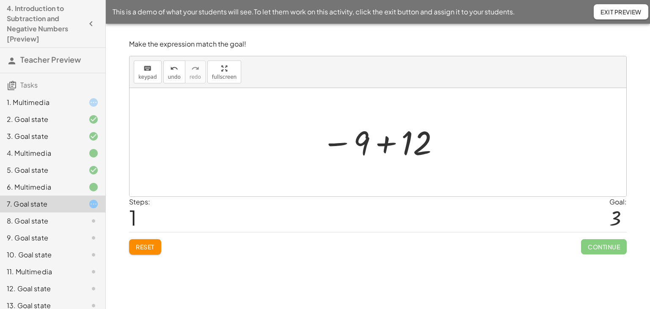
click at [384, 145] on div at bounding box center [381, 142] width 128 height 42
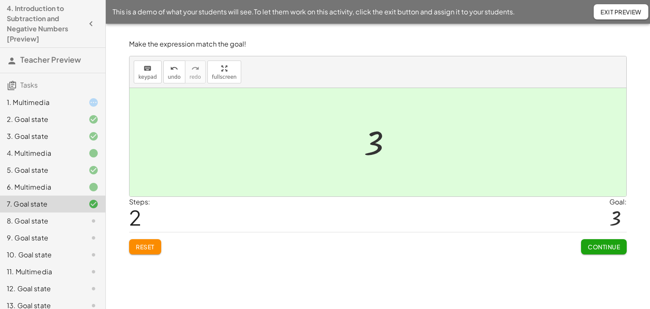
click at [605, 239] on button "Continue" at bounding box center [604, 246] width 46 height 15
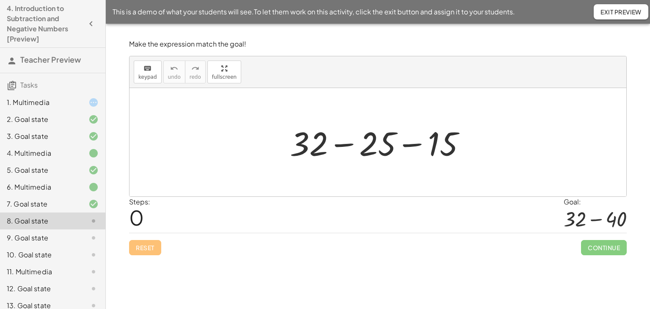
click at [409, 143] on div at bounding box center [380, 143] width 191 height 44
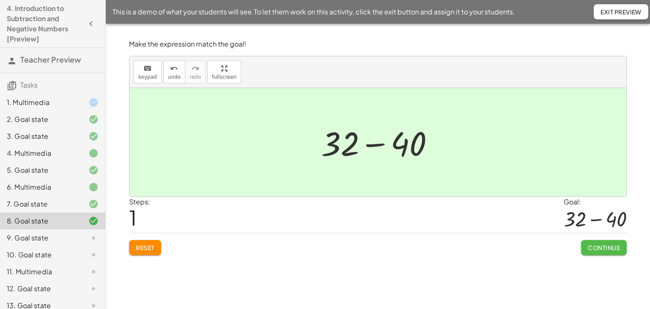
click at [596, 248] on span "Continue" at bounding box center [603, 248] width 32 height 8
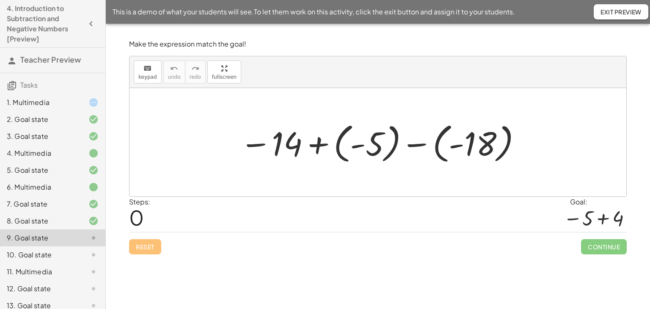
click at [337, 142] on div at bounding box center [381, 142] width 291 height 47
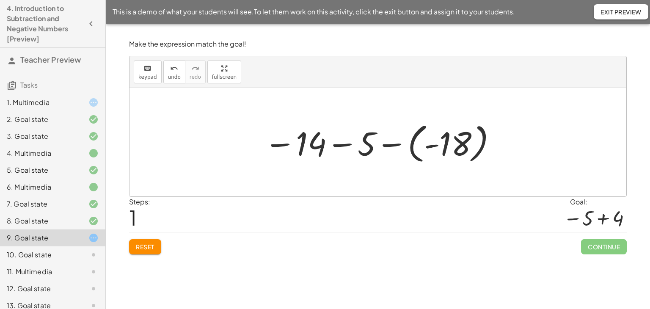
click at [413, 140] on div at bounding box center [381, 142] width 242 height 47
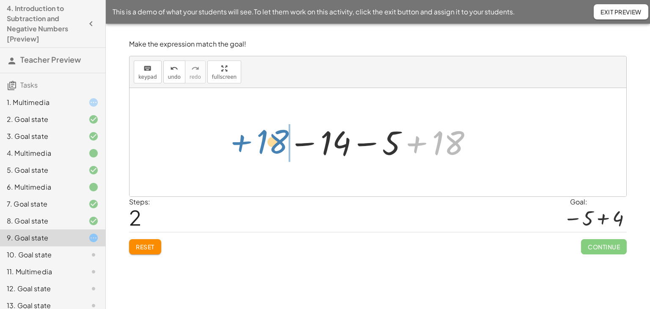
drag, startPoint x: 417, startPoint y: 143, endPoint x: 241, endPoint y: 142, distance: 175.1
click at [241, 142] on div "− 14 + ( - 5 ) − ( - 18 ) − 14 − 5 − ( - 18 ) + 18 − 14 5 18 − +" at bounding box center [377, 142] width 496 height 108
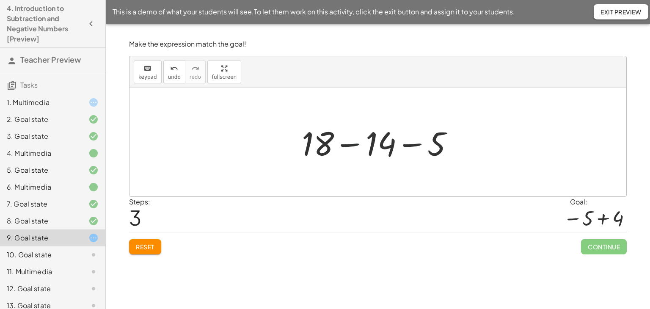
click at [352, 144] on div at bounding box center [380, 143] width 167 height 44
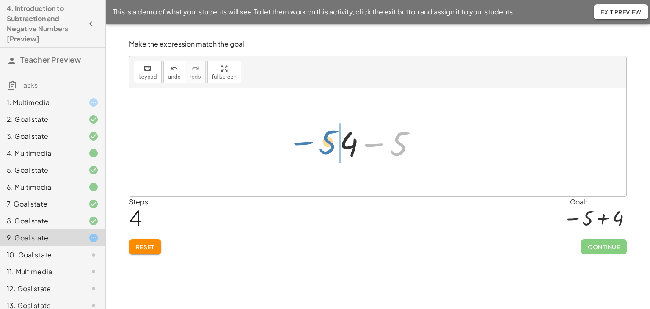
drag, startPoint x: 375, startPoint y: 143, endPoint x: 304, endPoint y: 141, distance: 70.6
click at [304, 141] on div "− 14 + ( - 5 ) − ( - 18 ) − 14 − 5 − ( - 18 ) − 14 − 5 + 18 + 18 − 14 − 5 − 5 5…" at bounding box center [377, 142] width 496 height 108
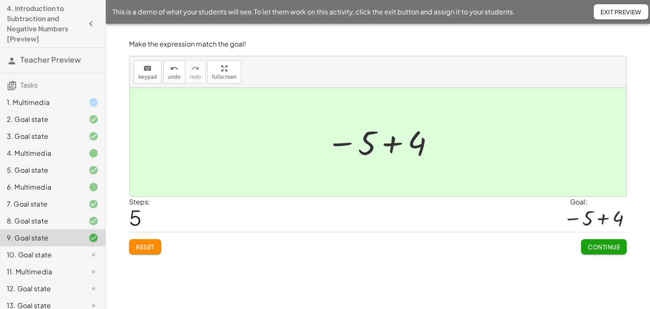
drag, startPoint x: 599, startPoint y: 246, endPoint x: 252, endPoint y: 230, distance: 347.1
click at [252, 232] on div "Reset Continue" at bounding box center [377, 243] width 497 height 22
click at [143, 239] on button "Reset" at bounding box center [145, 246] width 32 height 15
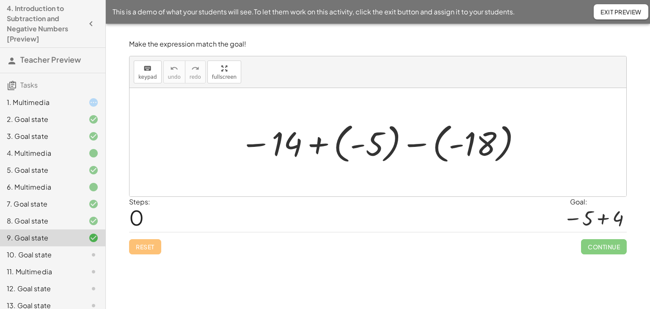
click at [337, 143] on div at bounding box center [381, 142] width 291 height 47
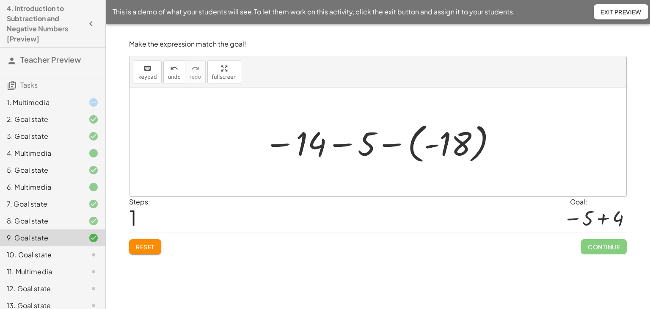
click at [411, 148] on div at bounding box center [381, 142] width 242 height 47
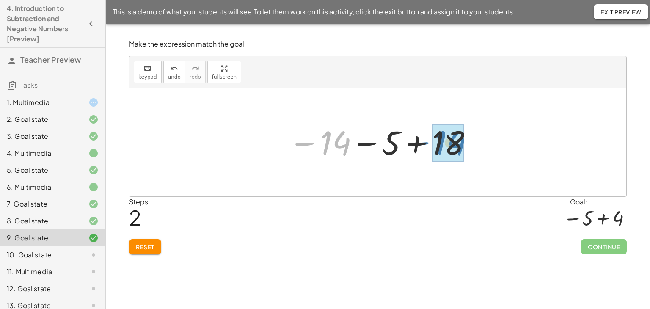
drag, startPoint x: 336, startPoint y: 137, endPoint x: 451, endPoint y: 137, distance: 114.6
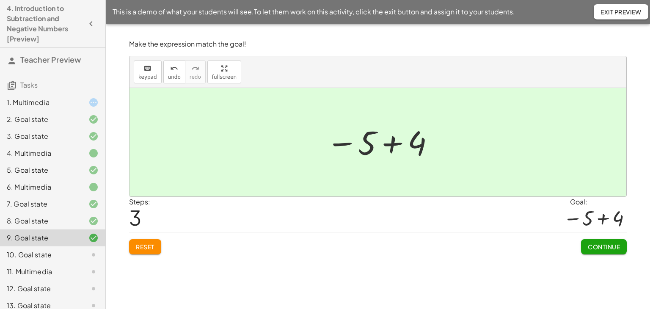
click at [610, 244] on span "Continue" at bounding box center [603, 247] width 32 height 8
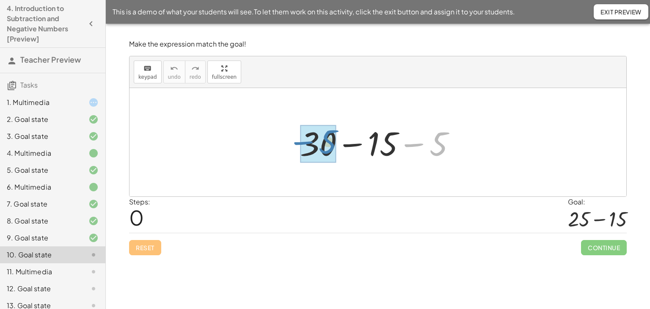
drag, startPoint x: 410, startPoint y: 144, endPoint x: 300, endPoint y: 143, distance: 110.4
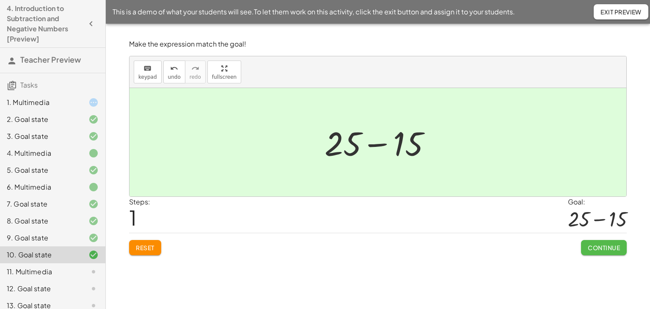
click at [603, 244] on span "Continue" at bounding box center [603, 248] width 32 height 8
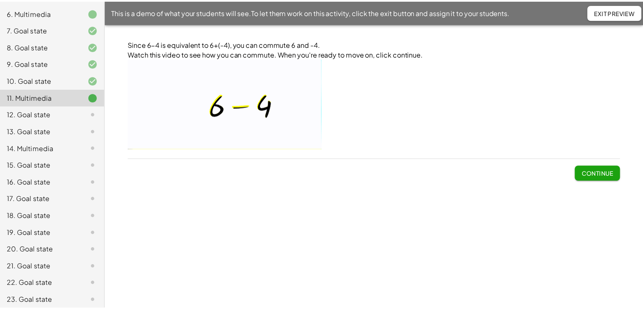
scroll to position [178, 0]
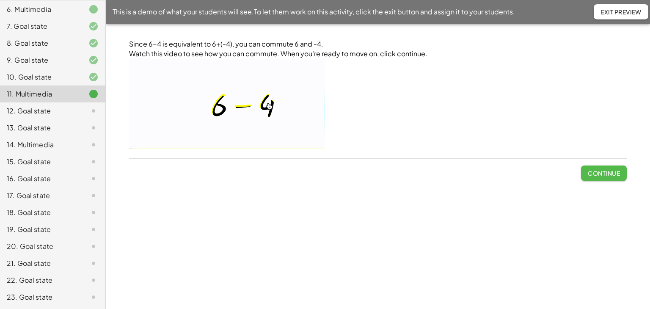
click at [606, 177] on button "Continue" at bounding box center [604, 172] width 46 height 15
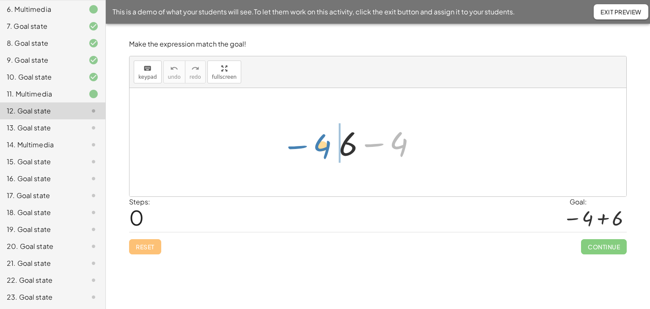
drag, startPoint x: 375, startPoint y: 143, endPoint x: 300, endPoint y: 146, distance: 74.9
click at [300, 146] on div "− 4 + 6 − 4" at bounding box center [377, 142] width 496 height 108
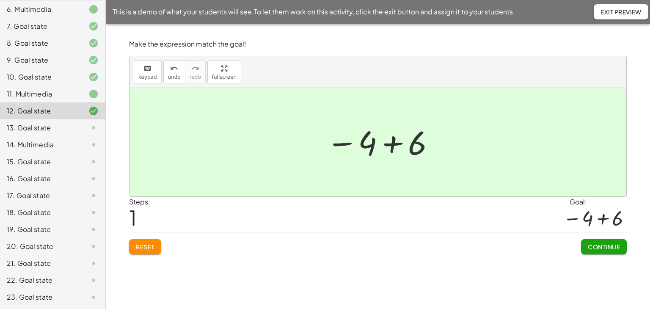
click at [594, 246] on span "Continue" at bounding box center [603, 247] width 32 height 8
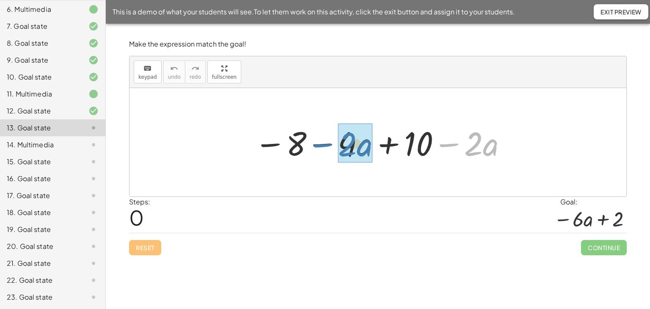
drag, startPoint x: 449, startPoint y: 144, endPoint x: 323, endPoint y: 145, distance: 126.0
click at [323, 145] on div at bounding box center [381, 143] width 262 height 44
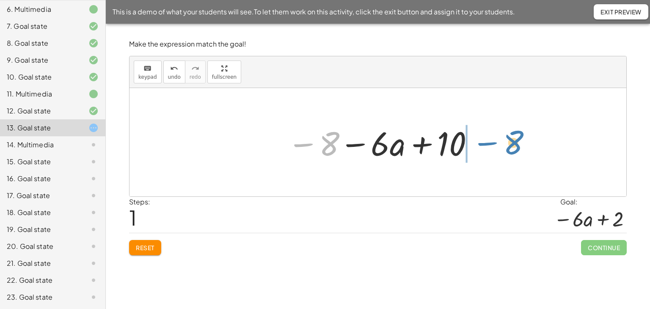
drag, startPoint x: 304, startPoint y: 144, endPoint x: 487, endPoint y: 143, distance: 183.5
click at [487, 143] on div "− 8 − · 4 · a + 10 − · 2 · a − 8 − 8 − · a + 10 · 6" at bounding box center [377, 142] width 496 height 108
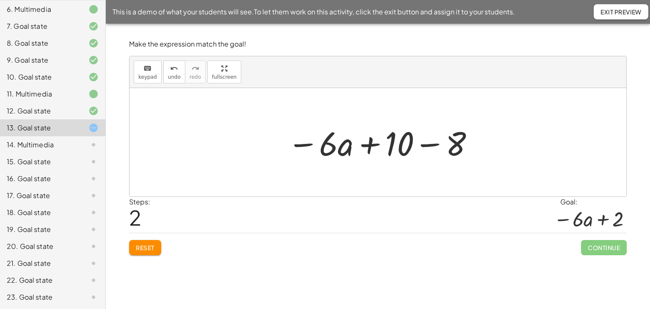
click at [426, 141] on div at bounding box center [381, 143] width 196 height 44
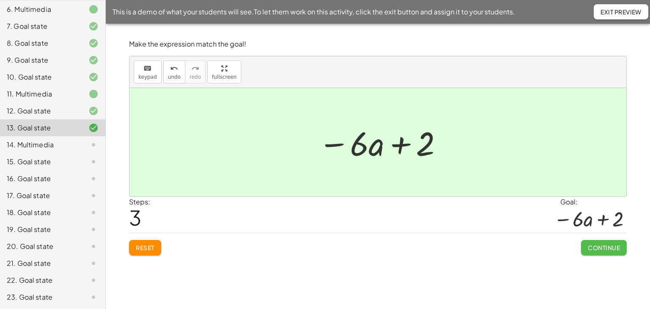
drag, startPoint x: 609, startPoint y: 245, endPoint x: 604, endPoint y: 244, distance: 5.6
click at [609, 245] on span "Continue" at bounding box center [603, 248] width 32 height 8
